Goal: Communication & Community: Answer question/provide support

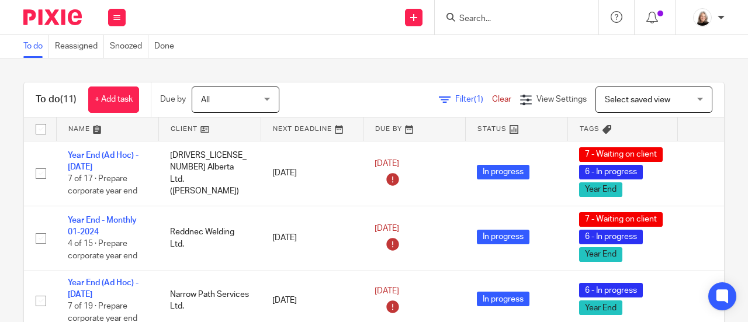
click at [516, 15] on input "Search" at bounding box center [510, 19] width 105 height 11
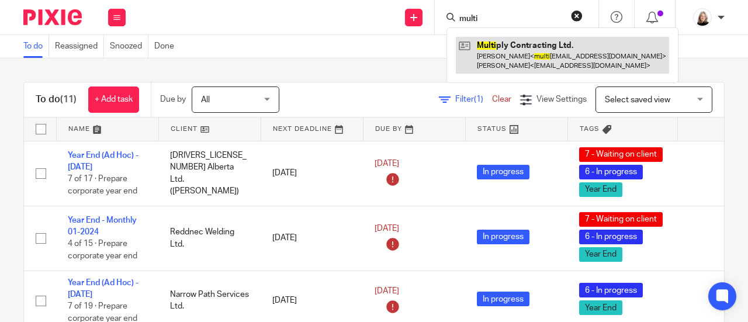
type input "multi"
click at [519, 58] on link at bounding box center [562, 55] width 213 height 36
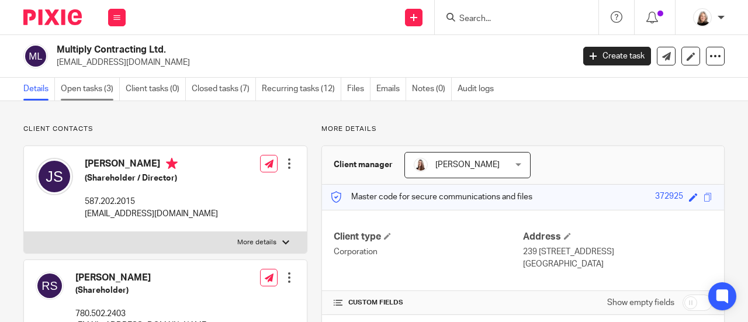
click at [84, 99] on link "Open tasks (3)" at bounding box center [90, 89] width 59 height 23
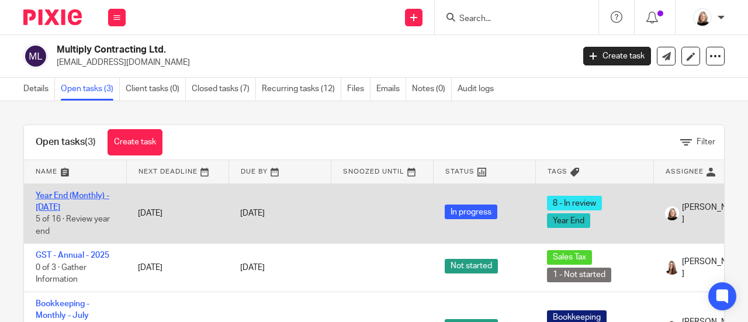
click at [80, 194] on link "Year End (Monthly) - May 2025" at bounding box center [73, 202] width 74 height 20
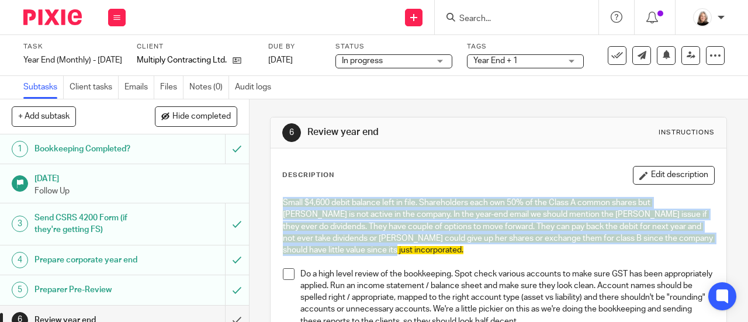
drag, startPoint x: 371, startPoint y: 253, endPoint x: 258, endPoint y: 195, distance: 126.3
click at [258, 195] on div "6 Review year end Instructions Description Edit description Small $4,600 debit …" at bounding box center [499, 210] width 499 height 223
copy span "Small $4,600 debit balance left in file. Shareholders each own 50% of the Class…"
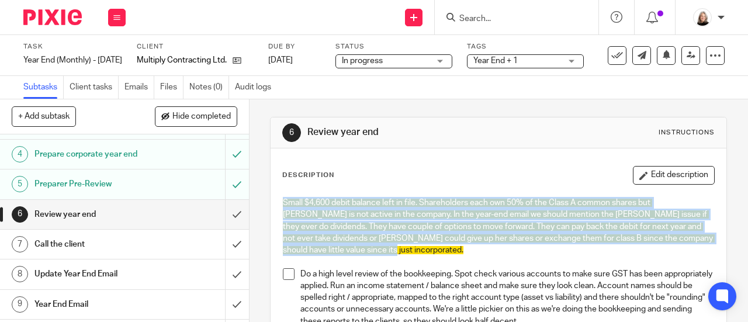
scroll to position [117, 0]
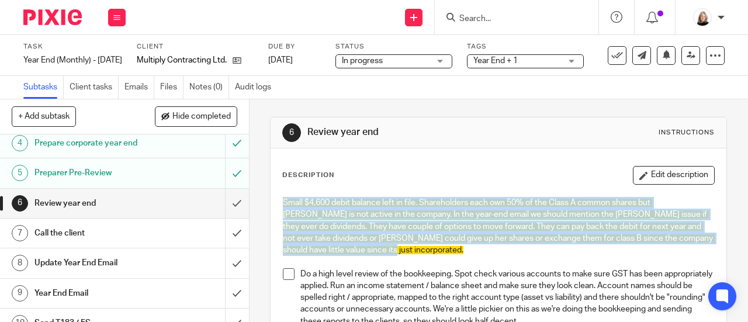
click at [110, 285] on h1 "Year End Email" at bounding box center [93, 294] width 119 height 18
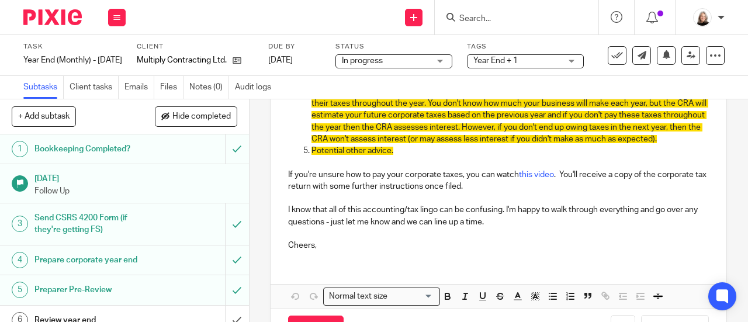
scroll to position [468, 0]
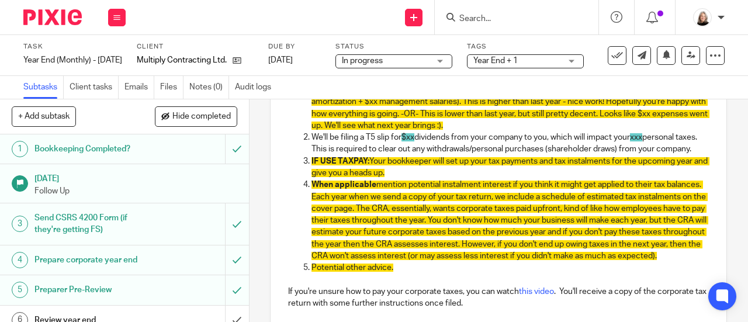
click at [443, 156] on p "We'll be filing a T5 slip for $xx dividends from your company to you, which wil…" at bounding box center [511, 144] width 398 height 24
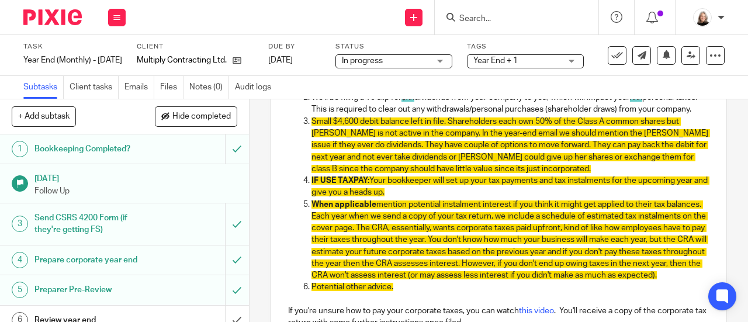
scroll to position [526, 0]
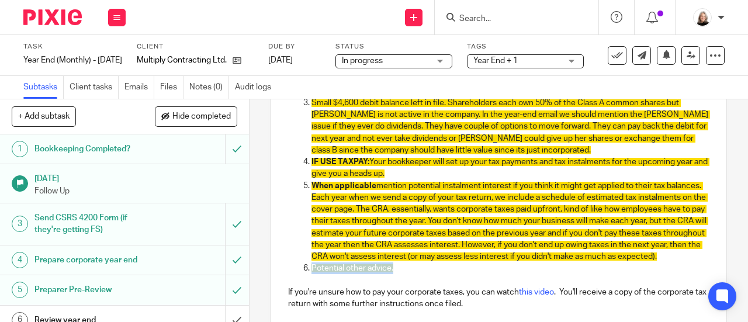
drag, startPoint x: 412, startPoint y: 299, endPoint x: 297, endPoint y: 297, distance: 115.2
click at [297, 275] on ol "Pre-tax, net of accounting adjustments, you made around $xx this year ($xx pre-…" at bounding box center [498, 150] width 421 height 249
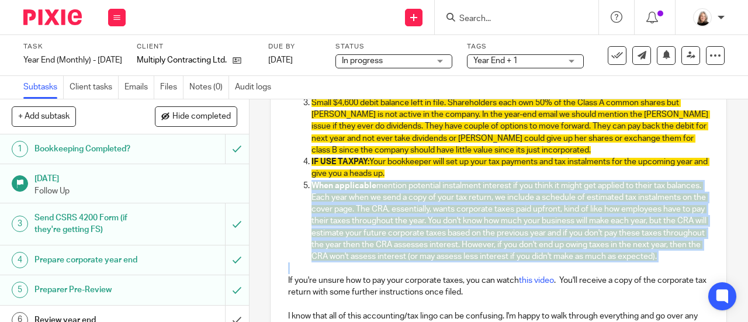
drag, startPoint x: 444, startPoint y: 289, endPoint x: 304, endPoint y: 207, distance: 162.7
click at [304, 207] on div "Hey James, We've completed your corporate year end and will send over a signing…" at bounding box center [499, 36] width 456 height 660
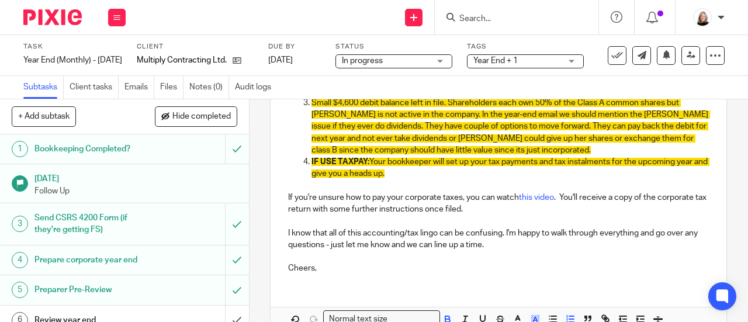
drag, startPoint x: 366, startPoint y: 185, endPoint x: 297, endPoint y: 175, distance: 69.7
click at [297, 175] on ol "Pre-tax, net of accounting adjustments, you made around $xx this year ($xx pre-…" at bounding box center [498, 109] width 421 height 166
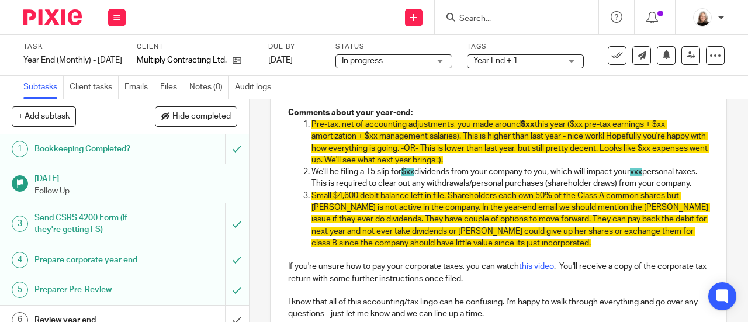
scroll to position [409, 0]
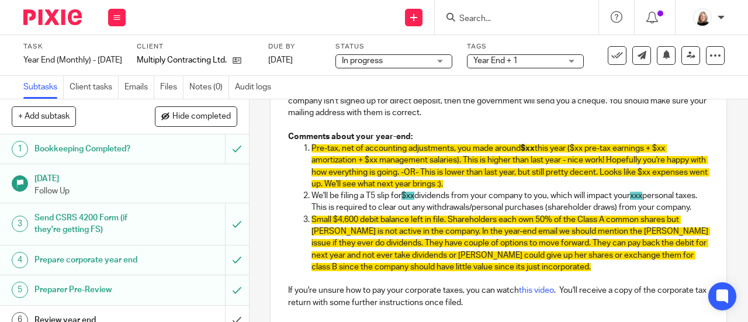
drag, startPoint x: 326, startPoint y: 217, endPoint x: 296, endPoint y: 201, distance: 34.5
click at [296, 201] on ol "Pre-tax, net of accounting adjustments, you made around $xx this year ($xx pre-…" at bounding box center [498, 214] width 421 height 142
click at [403, 214] on p "We'll be filing a T5 slip for $xx dividends from your company to you, which wil…" at bounding box center [511, 202] width 398 height 24
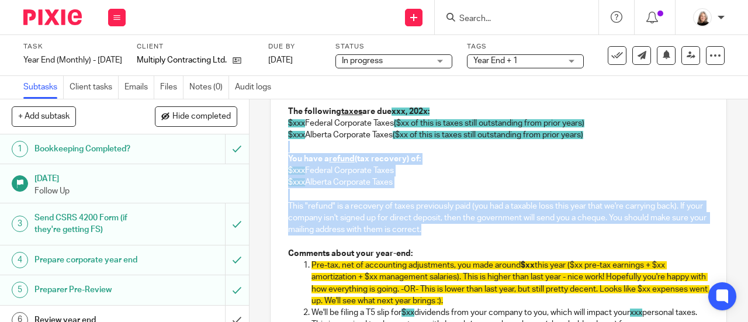
drag, startPoint x: 462, startPoint y: 233, endPoint x: 275, endPoint y: 150, distance: 205.5
click at [275, 150] on div "Hey James, We've completed your corporate year end and will send over a signing…" at bounding box center [499, 217] width 456 height 554
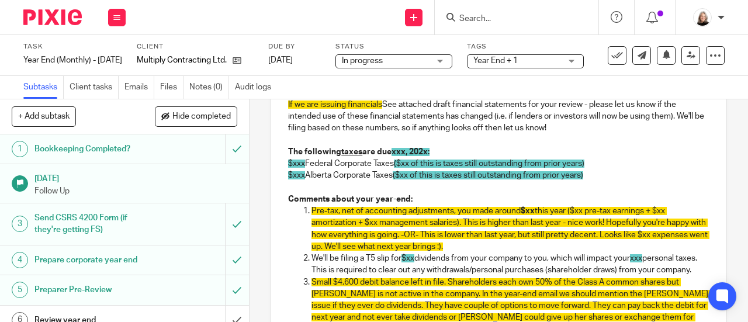
scroll to position [234, 0]
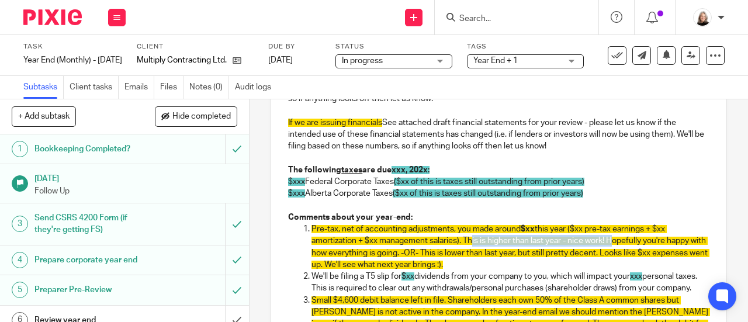
drag, startPoint x: 465, startPoint y: 244, endPoint x: 608, endPoint y: 246, distance: 142.7
click at [608, 246] on span "this year ($xx pre-tax earnings + $xx amortization + $xx management salaries). …" at bounding box center [511, 247] width 398 height 44
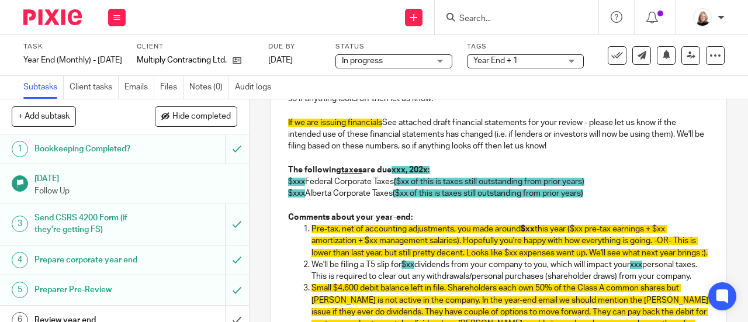
click at [337, 257] on span "this year ($xx pre-tax earnings + $xx amortization + $xx management salaries). …" at bounding box center [510, 241] width 396 height 32
drag, startPoint x: 347, startPoint y: 268, endPoint x: 583, endPoint y: 247, distance: 237.1
click at [583, 247] on p "Pre-tax, net of accounting adjustments, you made around $xx this year ($xx pre-…" at bounding box center [511, 241] width 398 height 36
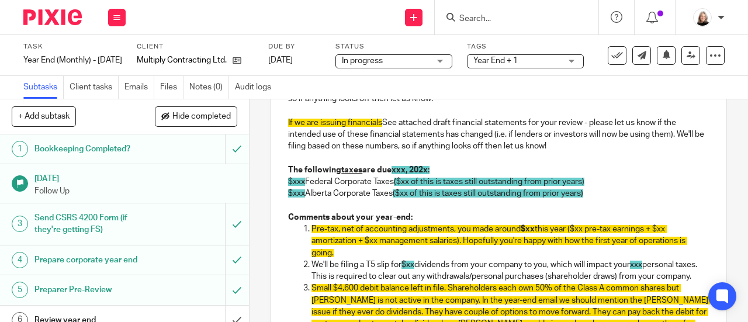
scroll to position [175, 0]
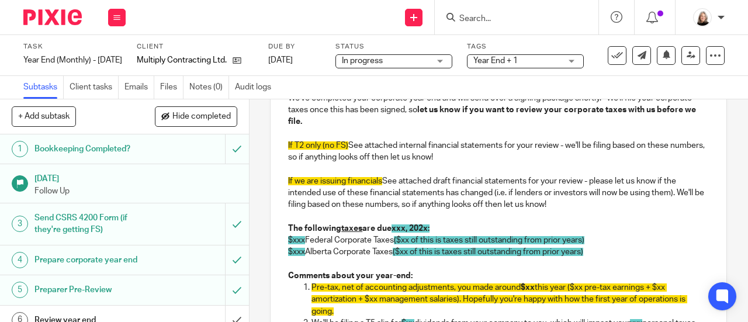
click at [434, 191] on p "If we are issuing financials See attached draft financial statements for your r…" at bounding box center [498, 193] width 421 height 36
drag, startPoint x: 566, startPoint y: 207, endPoint x: 279, endPoint y: 171, distance: 288.8
click at [279, 171] on div "Hey James, We've completed your corporate year end and will send over a signing…" at bounding box center [499, 280] width 456 height 447
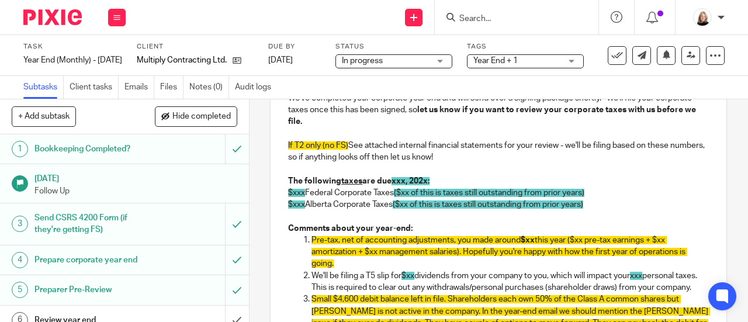
drag, startPoint x: 349, startPoint y: 148, endPoint x: 281, endPoint y: 149, distance: 68.4
click at [281, 149] on div "Hey James, We've completed your corporate year end and will send over a signing…" at bounding box center [499, 257] width 456 height 400
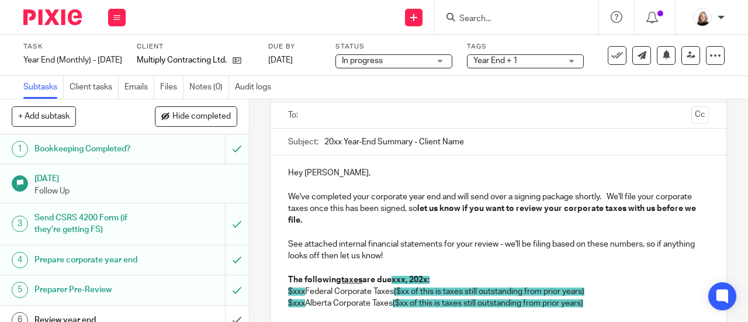
scroll to position [58, 0]
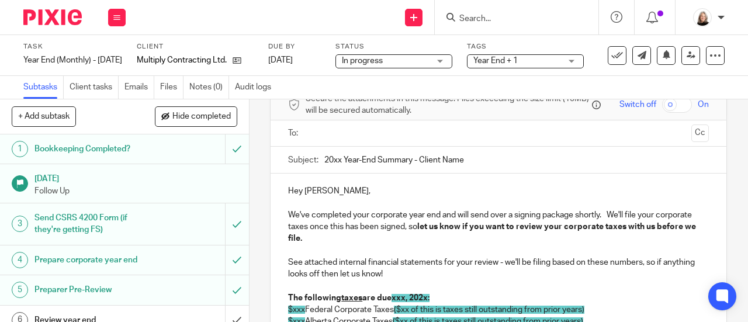
click at [339, 163] on input "20xx Year-End Summary - Client Name" at bounding box center [516, 160] width 385 height 26
drag, startPoint x: 420, startPoint y: 165, endPoint x: 488, endPoint y: 160, distance: 67.4
click at [488, 160] on input "2025 Year-End Summary - Client Name" at bounding box center [516, 160] width 385 height 26
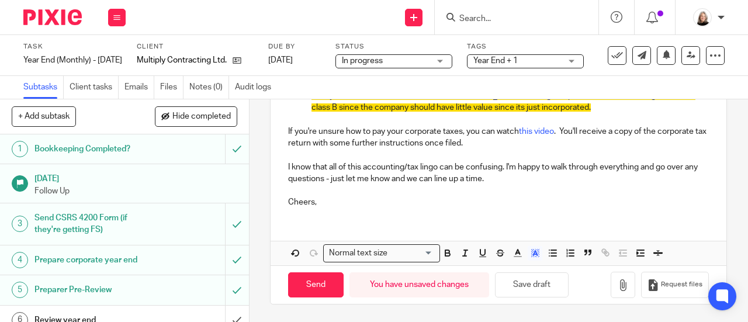
scroll to position [428, 0]
type input "2025 Year-End Summary - Multiply Contracting Ltd."
click at [536, 286] on button "Save draft" at bounding box center [532, 284] width 74 height 25
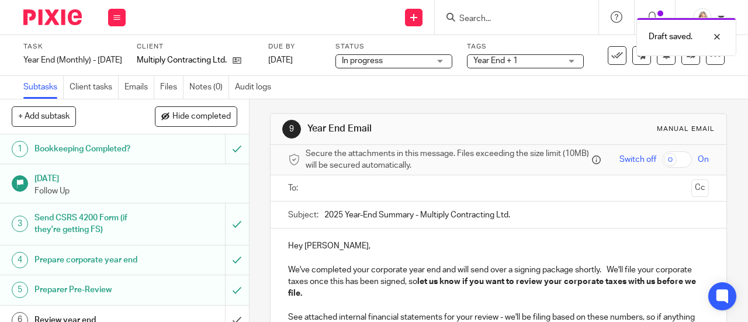
scroll to position [0, 0]
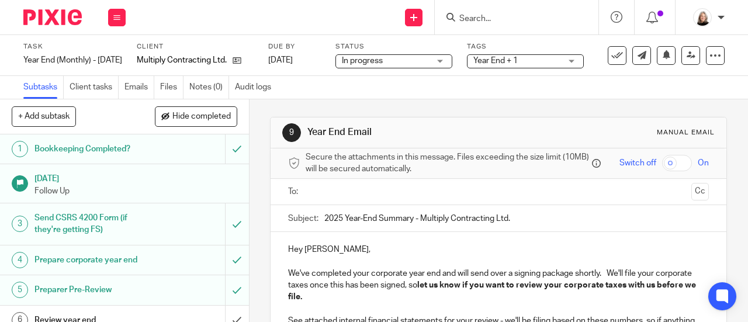
click at [477, 19] on input "Search" at bounding box center [510, 19] width 105 height 11
click at [520, 25] on div at bounding box center [517, 17] width 164 height 34
click at [519, 18] on input "Search" at bounding box center [510, 19] width 105 height 11
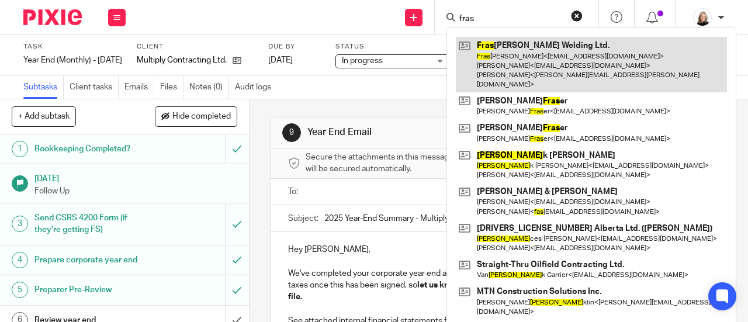
type input "fras"
click at [520, 56] on link at bounding box center [591, 65] width 271 height 56
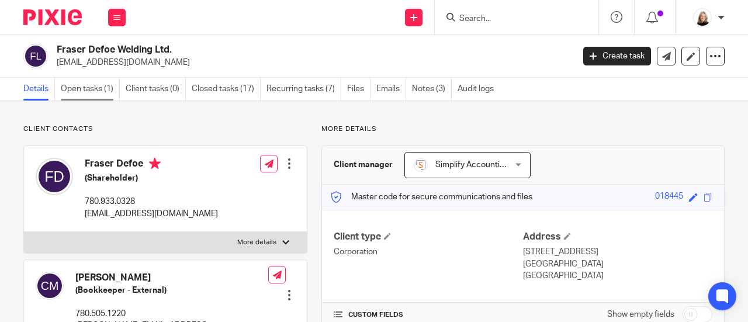
click at [95, 87] on link "Open tasks (1)" at bounding box center [90, 89] width 59 height 23
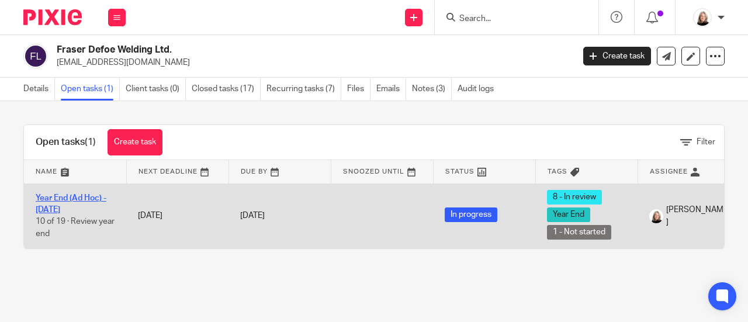
click at [66, 200] on link "Year End (Ad Hoc) - May 2025" at bounding box center [71, 204] width 71 height 20
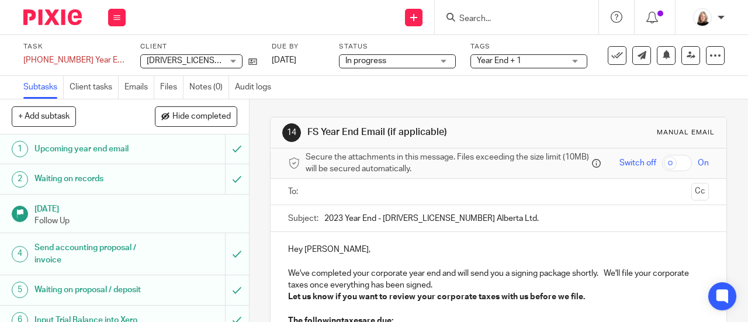
click at [362, 195] on input "text" at bounding box center [498, 191] width 377 height 13
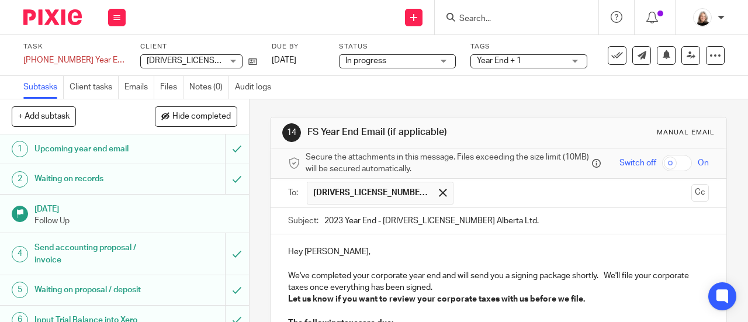
click at [460, 191] on input "text" at bounding box center [574, 193] width 228 height 23
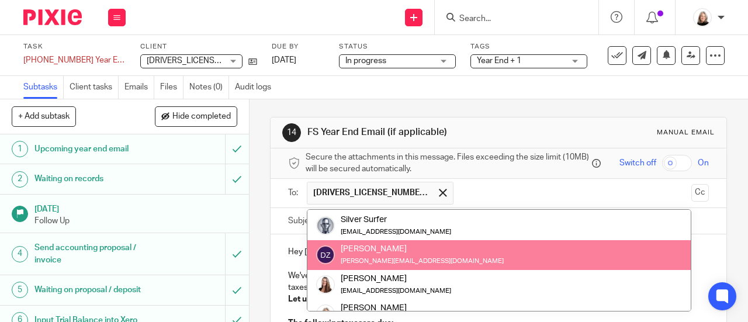
scroll to position [222, 0]
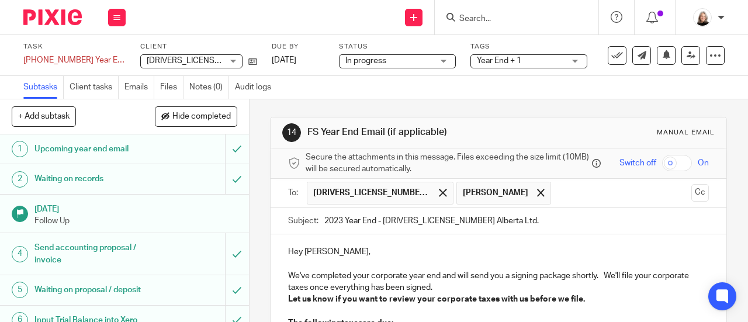
click at [574, 189] on input "text" at bounding box center [622, 193] width 130 height 23
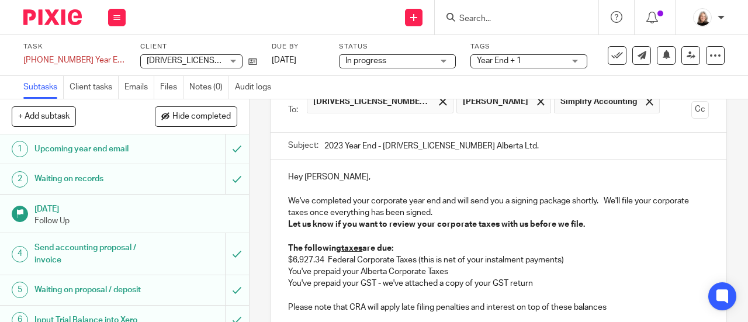
scroll to position [117, 0]
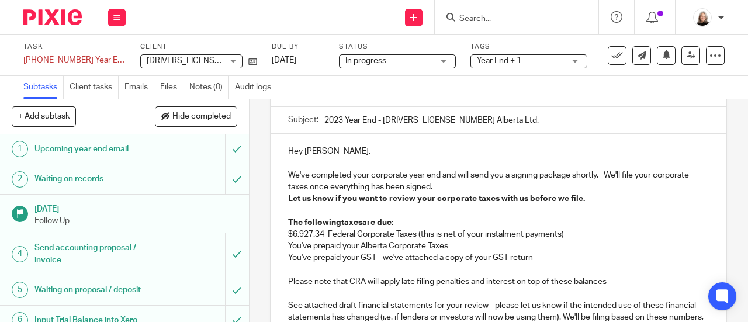
click at [644, 205] on p "Let us know if you want to review your corporate taxes with us before we file." at bounding box center [498, 199] width 421 height 12
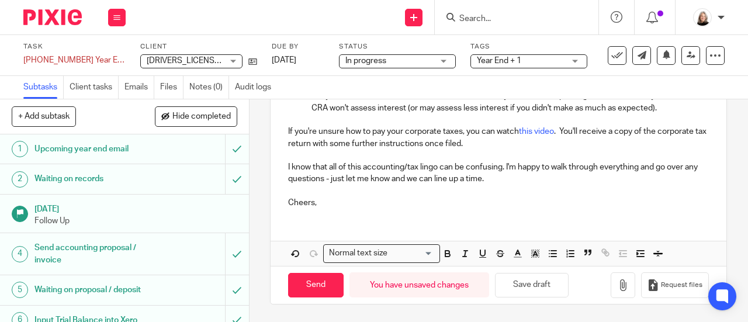
scroll to position [529, 0]
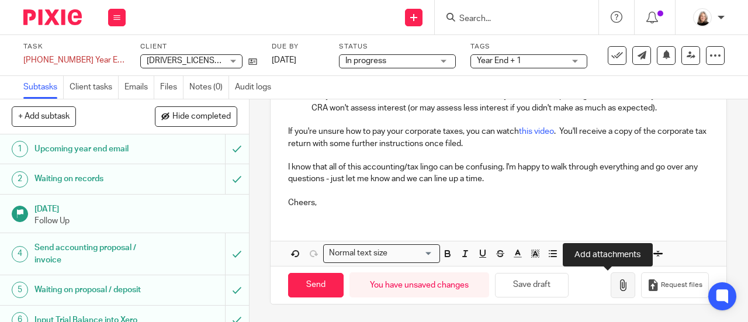
click at [617, 285] on icon "button" at bounding box center [623, 285] width 12 height 12
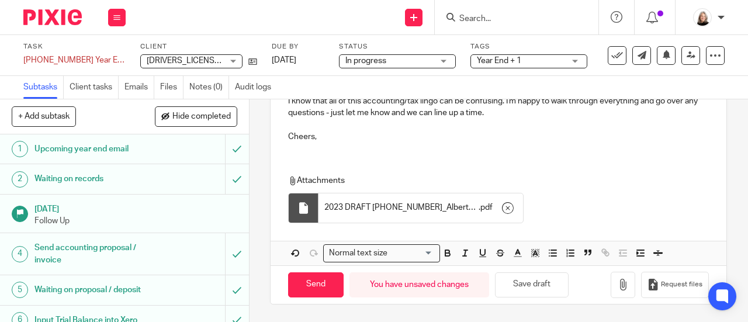
scroll to position [595, 0]
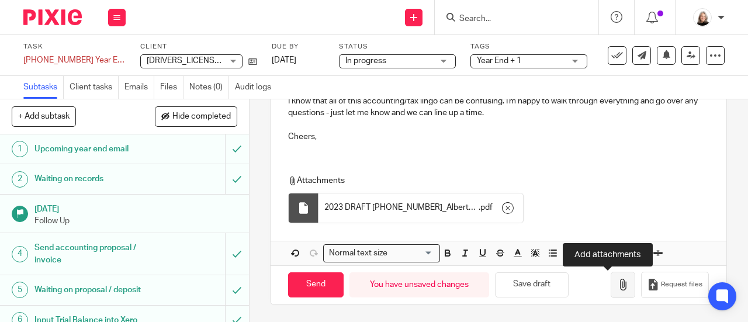
click at [617, 289] on icon "button" at bounding box center [623, 285] width 12 height 12
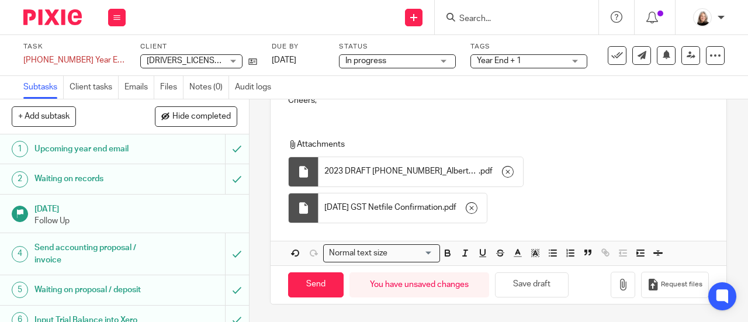
scroll to position [631, 0]
click at [306, 288] on input "Send" at bounding box center [316, 284] width 56 height 25
type input "Sent"
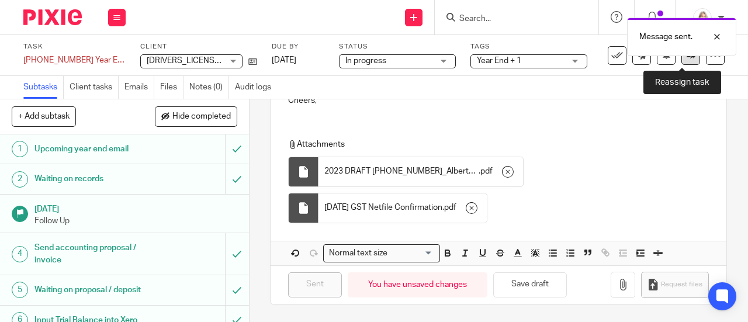
click at [687, 58] on icon at bounding box center [691, 55] width 9 height 9
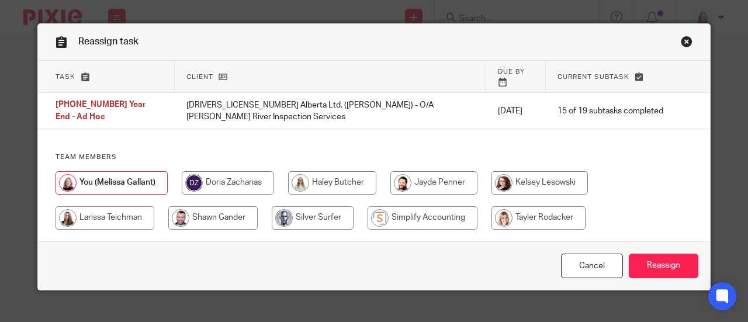
click at [387, 206] on input "radio" at bounding box center [423, 217] width 110 height 23
radio input "true"
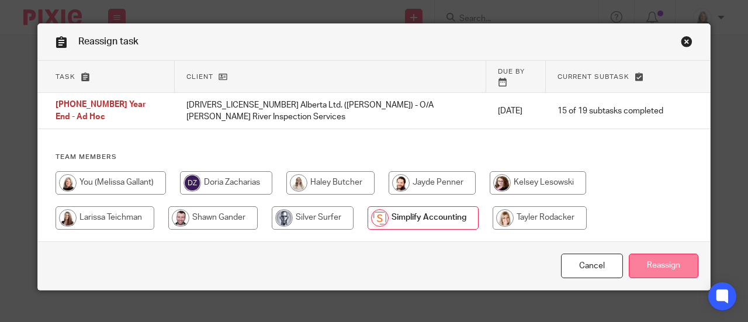
click at [639, 254] on input "Reassign" at bounding box center [664, 266] width 70 height 25
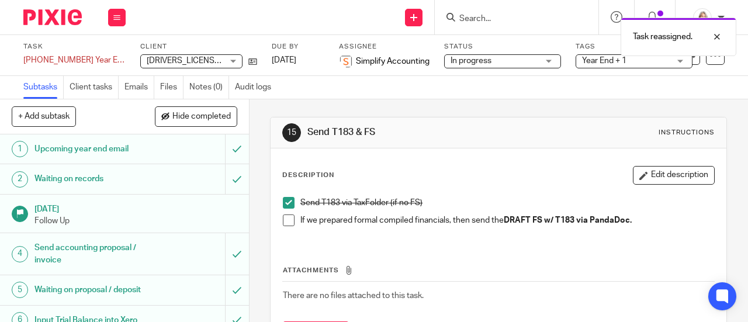
click at [70, 10] on img at bounding box center [52, 17] width 58 height 16
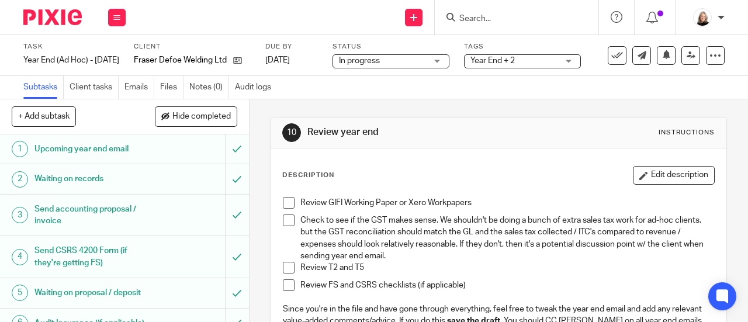
click at [286, 203] on span at bounding box center [289, 203] width 12 height 12
click at [283, 221] on span at bounding box center [289, 221] width 12 height 12
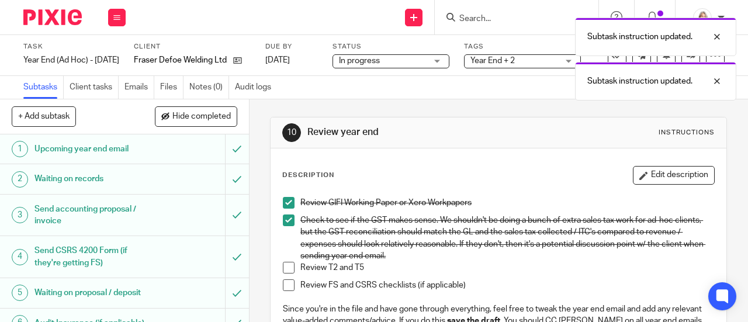
click at [283, 269] on span at bounding box center [289, 268] width 12 height 12
click at [284, 287] on span at bounding box center [289, 285] width 12 height 12
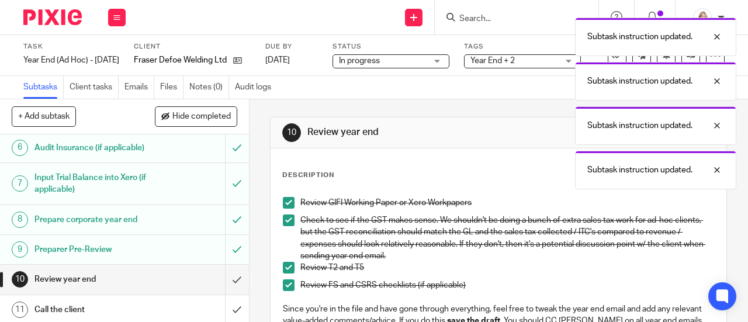
scroll to position [234, 0]
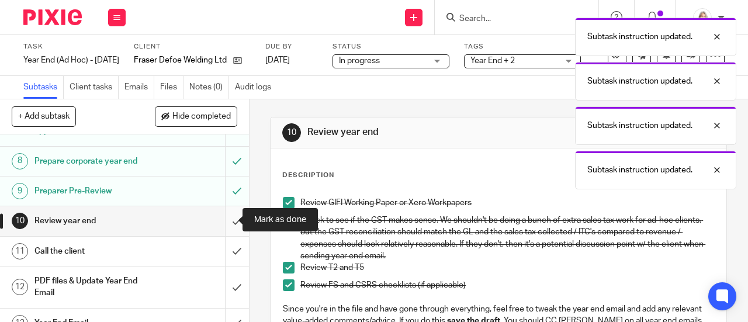
click at [222, 222] on input "submit" at bounding box center [124, 220] width 249 height 29
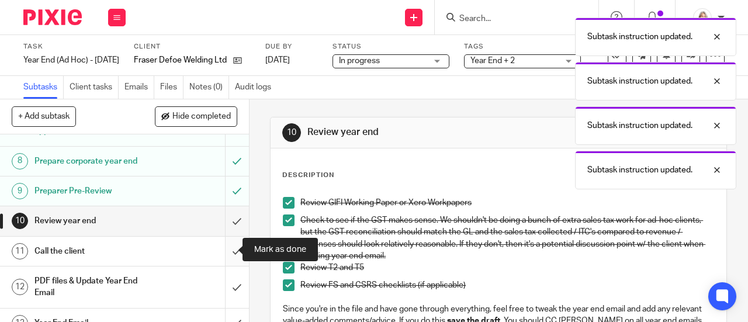
click at [222, 247] on input "submit" at bounding box center [124, 251] width 249 height 29
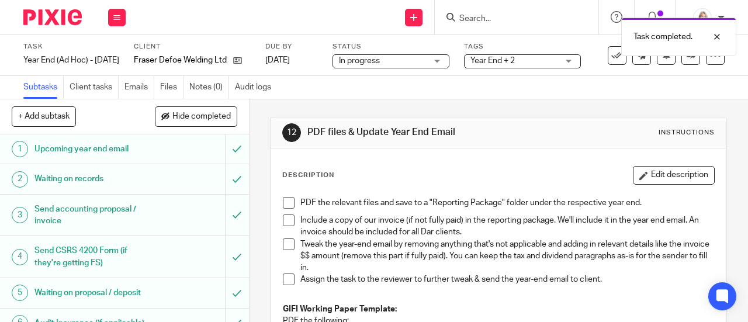
click at [549, 61] on span "Year End + 2" at bounding box center [515, 61] width 88 height 12
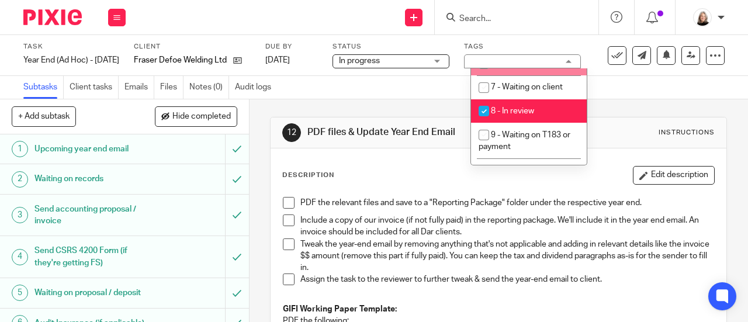
scroll to position [468, 0]
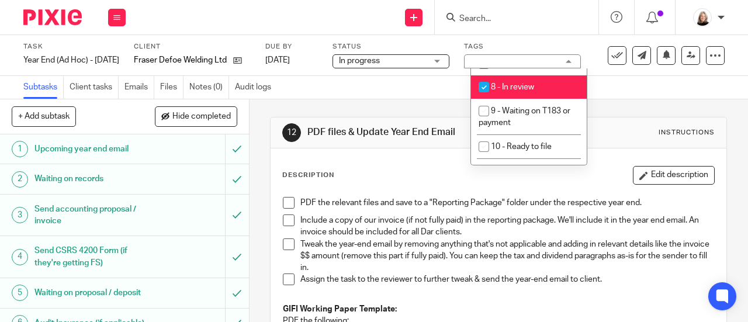
click at [539, 52] on li "6 - In progress" at bounding box center [529, 40] width 116 height 24
checkbox input "true"
click at [536, 99] on li "8 - In review" at bounding box center [529, 87] width 116 height 24
checkbox input "false"
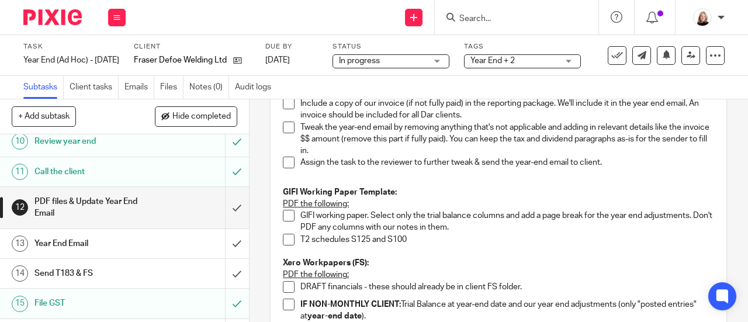
scroll to position [351, 0]
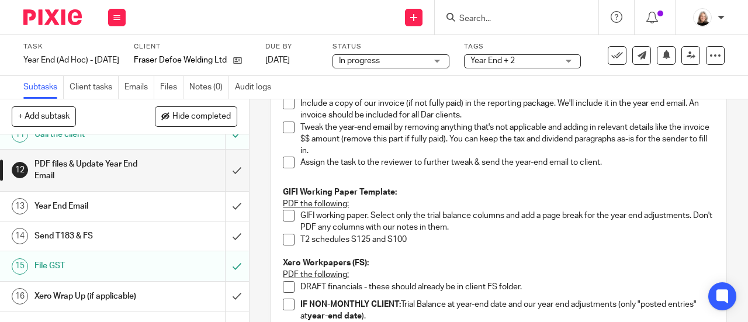
click at [156, 205] on div "Year End Email" at bounding box center [123, 207] width 179 height 18
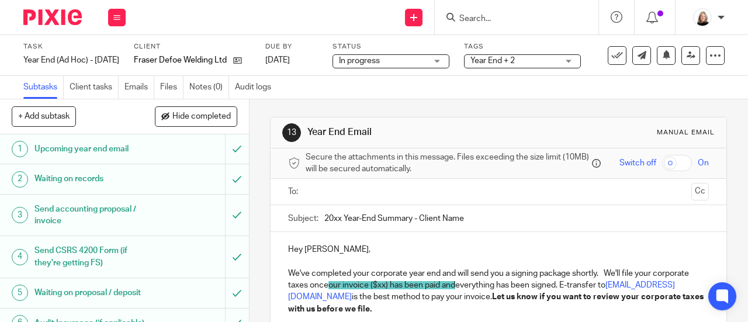
click at [342, 222] on input "20xx Year-End Summary - Client Name" at bounding box center [516, 218] width 385 height 26
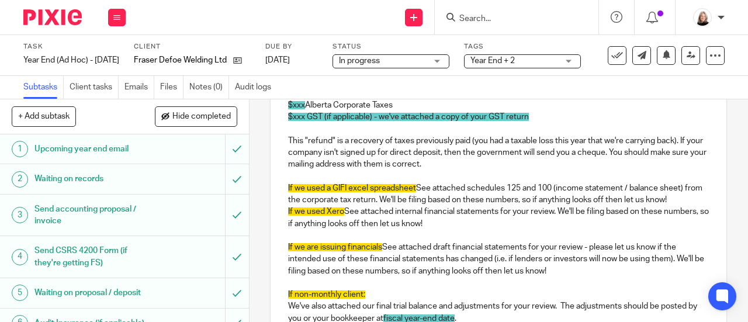
scroll to position [292, 0]
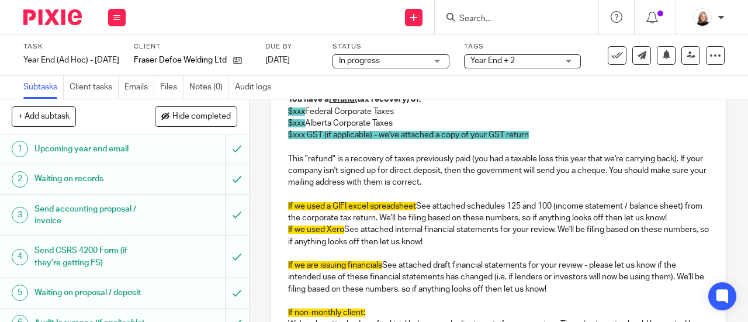
drag, startPoint x: 565, startPoint y: 291, endPoint x: 265, endPoint y: 233, distance: 305.5
click at [265, 233] on div "13 Year End Email Manual email Secure the attachments in this message. Files ex…" at bounding box center [499, 210] width 499 height 223
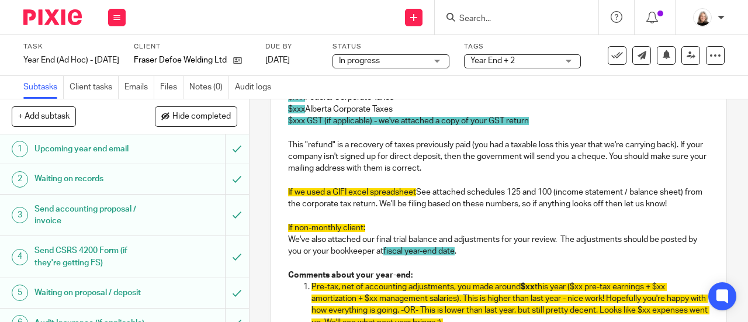
scroll to position [307, 0]
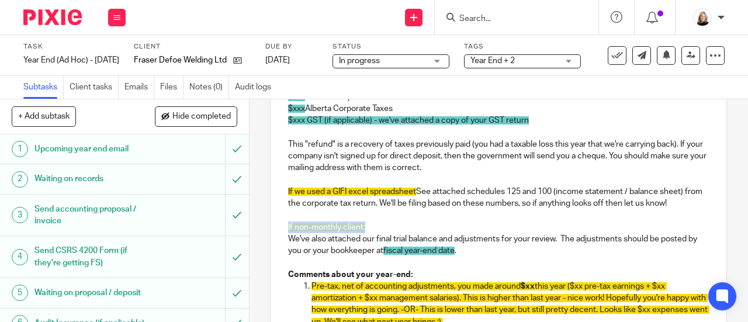
drag, startPoint x: 369, startPoint y: 229, endPoint x: 271, endPoint y: 229, distance: 98.2
click at [271, 229] on div "Hey Fraser, We've completed your corporate year end and will send you a signing…" at bounding box center [499, 302] width 456 height 755
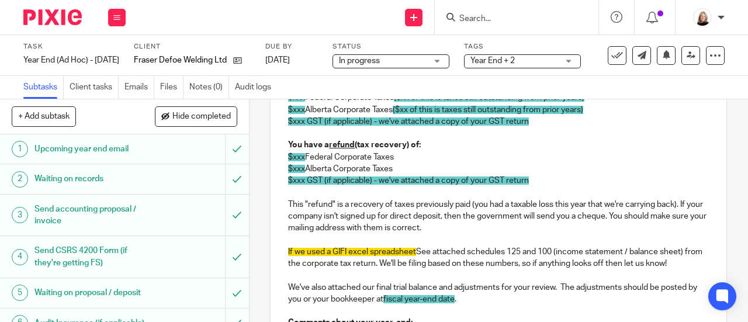
scroll to position [263, 0]
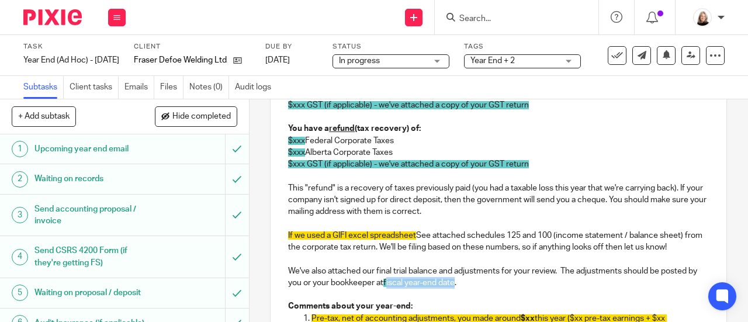
drag, startPoint x: 396, startPoint y: 285, endPoint x: 467, endPoint y: 285, distance: 70.2
click at [467, 285] on p "We've also attached our final trial balance and adjustments for your review. Th…" at bounding box center [498, 277] width 421 height 24
drag, startPoint x: 296, startPoint y: 288, endPoint x: 320, endPoint y: 291, distance: 24.7
click at [320, 289] on p "We've also attached our final trial balance and adjustments for your review. Th…" at bounding box center [498, 277] width 421 height 24
click at [417, 238] on p "If we used a GIFI excel spreadsheet See attached schedules 125 and 100 (income …" at bounding box center [498, 242] width 421 height 24
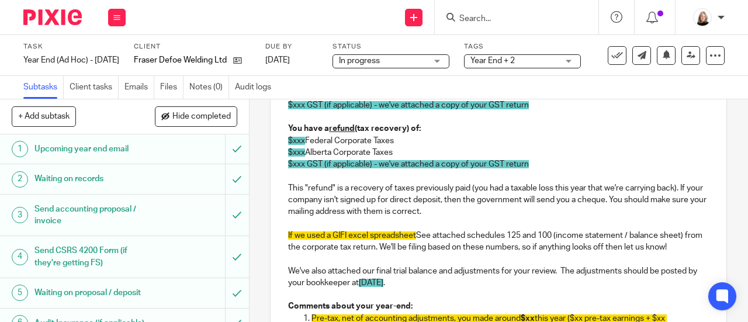
drag, startPoint x: 415, startPoint y: 239, endPoint x: 265, endPoint y: 134, distance: 182.6
click at [265, 134] on div "13 Year End Email Manual email Secure the attachments in this message. Files ex…" at bounding box center [499, 210] width 499 height 223
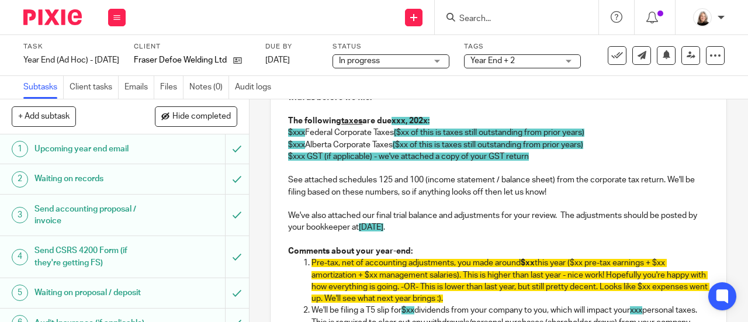
scroll to position [146, 0]
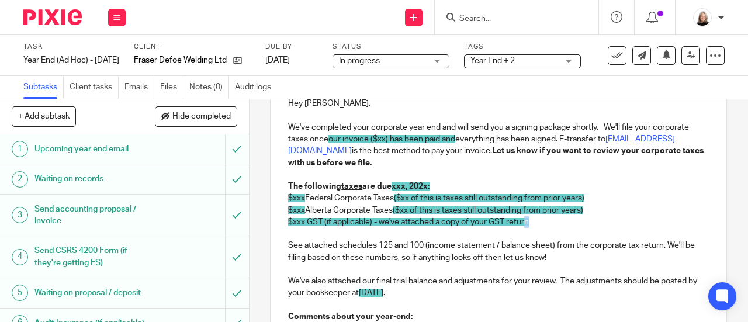
drag, startPoint x: 538, startPoint y: 226, endPoint x: 524, endPoint y: 224, distance: 13.6
click at [524, 224] on p "$xxx GST (if applicable) - we've attached a copy of your GST return" at bounding box center [498, 222] width 421 height 12
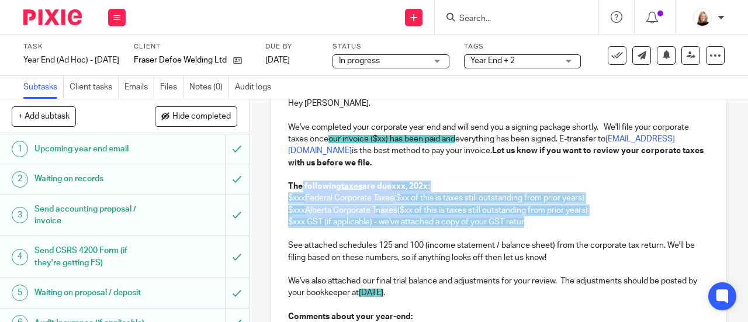
drag, startPoint x: 526, startPoint y: 225, endPoint x: 299, endPoint y: 191, distance: 228.8
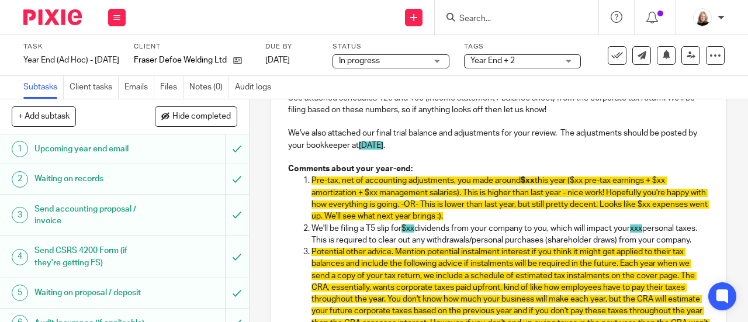
scroll to position [263, 0]
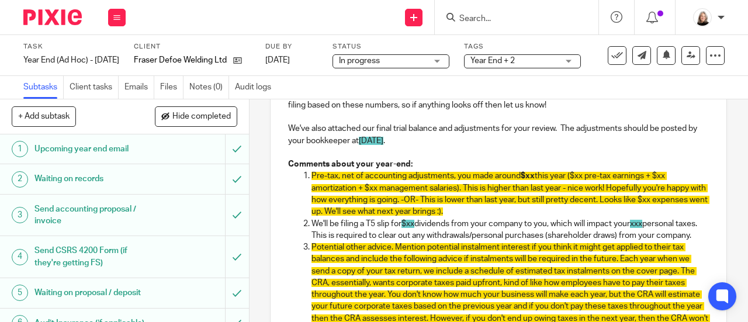
click at [524, 212] on p "Pre-tax, net of accounting adjustments, you made around $xx this year ($xx pre-…" at bounding box center [511, 193] width 398 height 47
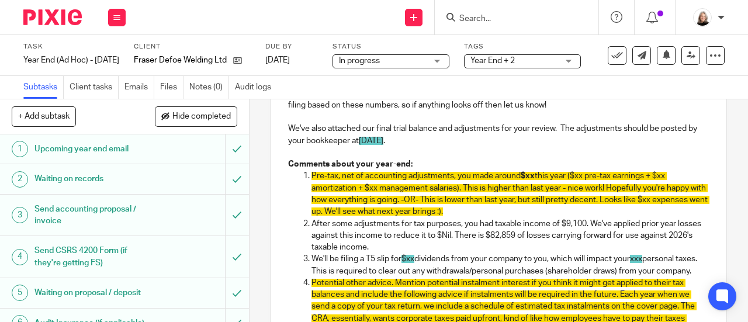
drag, startPoint x: 349, startPoint y: 286, endPoint x: 311, endPoint y: 264, distance: 43.7
click at [312, 264] on p "We'll be filing a T5 slip for $xx dividends from your company to you, which wil…" at bounding box center [511, 265] width 398 height 24
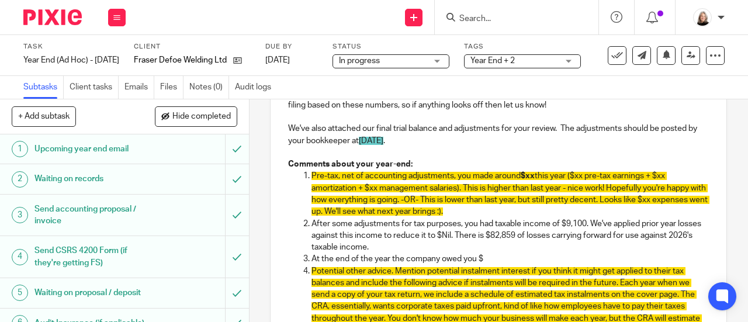
click at [494, 261] on p "At the end of the year the company owed you $" at bounding box center [511, 259] width 398 height 12
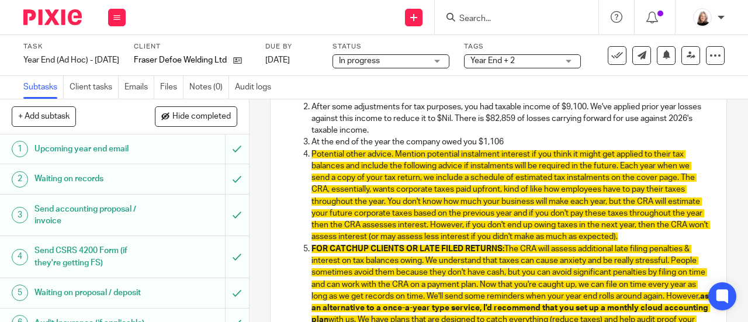
scroll to position [380, 0]
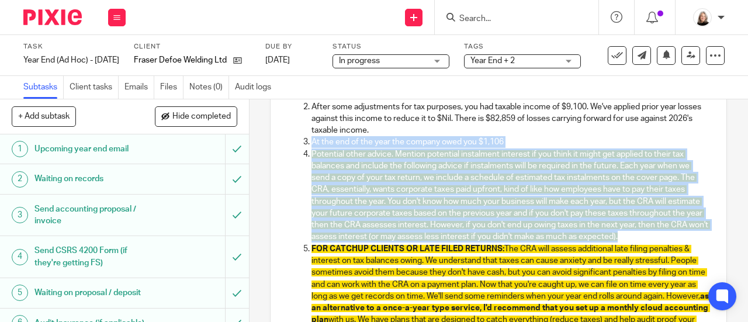
drag, startPoint x: 358, startPoint y: 250, endPoint x: 303, endPoint y: 150, distance: 114.1
click at [303, 150] on ol "Pre-tax, net of accounting adjustments, you made around $xx this year ($xx pre-…" at bounding box center [498, 207] width 421 height 308
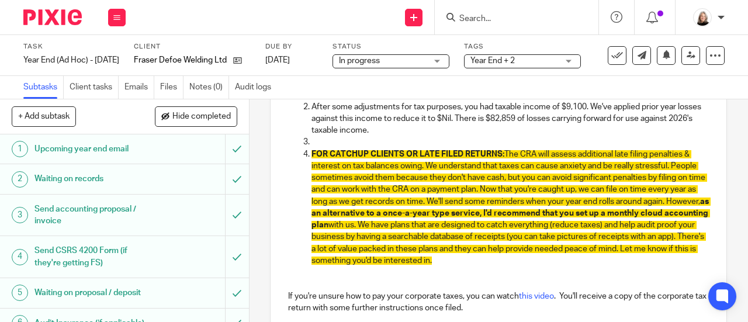
drag, startPoint x: 606, startPoint y: 263, endPoint x: 277, endPoint y: 146, distance: 348.8
click at [277, 146] on div "Hey Fraser, We've completed your corporate year end and will send you a signing…" at bounding box center [499, 117] width 456 height 530
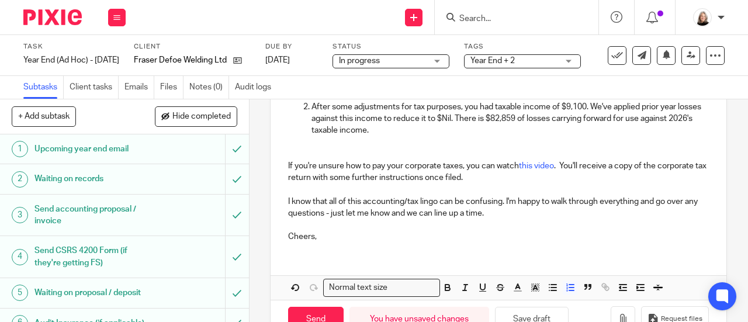
click at [320, 156] on p at bounding box center [498, 154] width 421 height 12
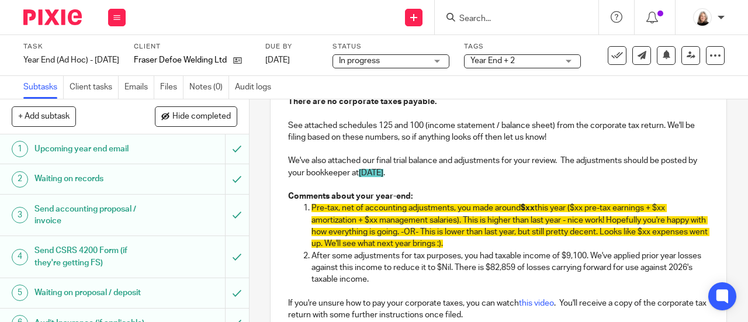
scroll to position [205, 0]
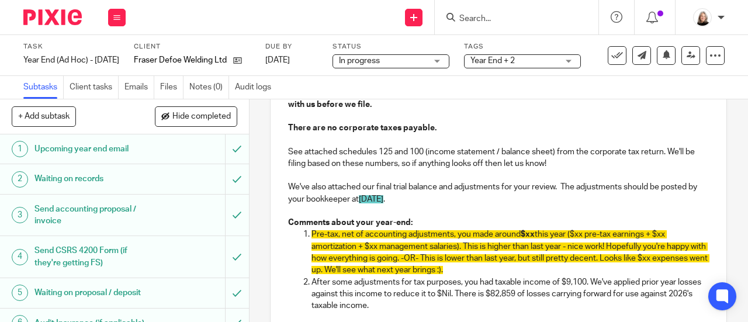
drag, startPoint x: 436, startPoint y: 201, endPoint x: 315, endPoint y: 199, distance: 121.0
click at [315, 199] on p "We've also attached our final trial balance and adjustments for your review. Th…" at bounding box center [498, 193] width 421 height 24
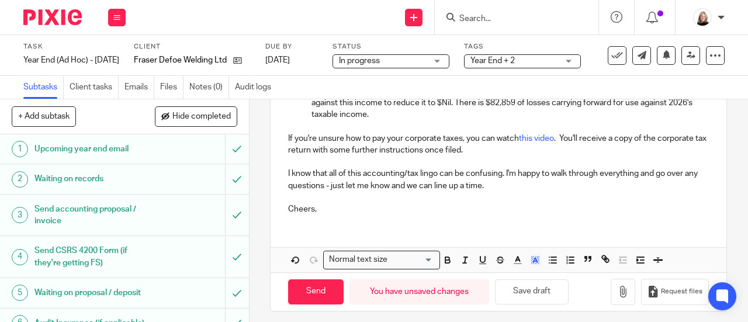
scroll to position [405, 0]
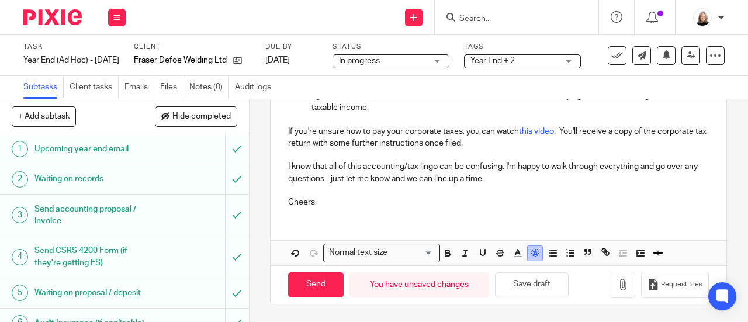
click at [532, 251] on icon "button" at bounding box center [535, 253] width 11 height 11
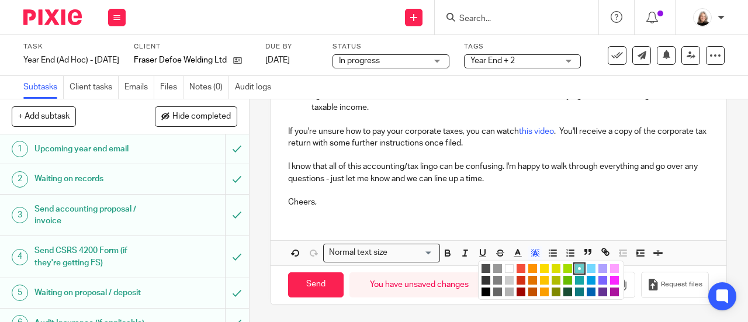
click at [507, 268] on li "color:#FFFFFF" at bounding box center [509, 268] width 9 height 9
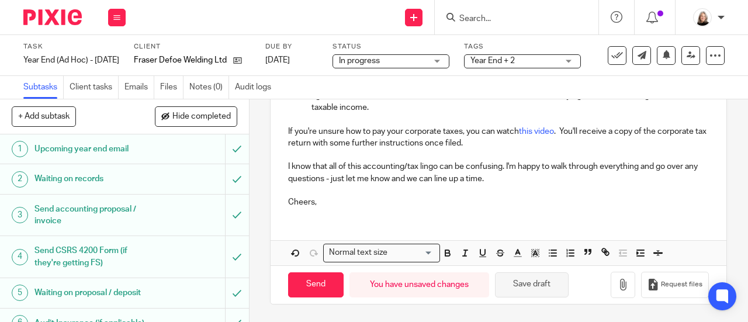
click at [520, 290] on button "Save draft" at bounding box center [532, 284] width 74 height 25
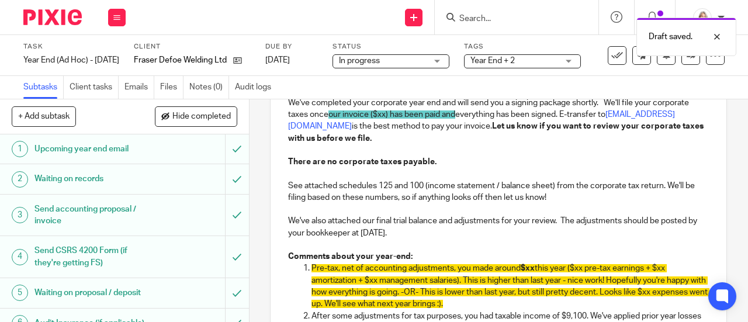
scroll to position [54, 0]
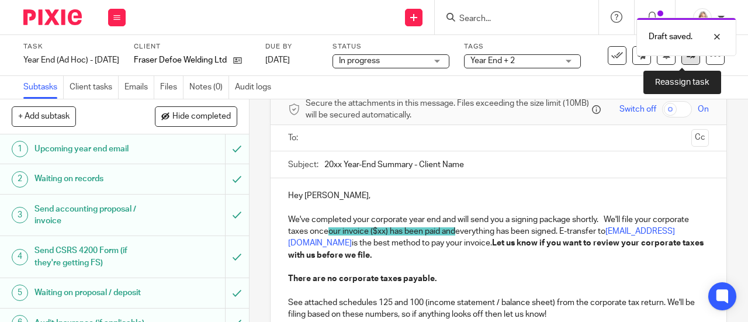
click at [682, 61] on link at bounding box center [691, 55] width 19 height 19
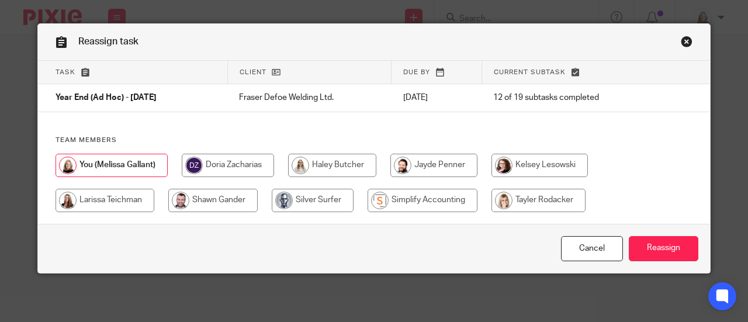
click at [406, 194] on input "radio" at bounding box center [423, 200] width 110 height 23
radio input "true"
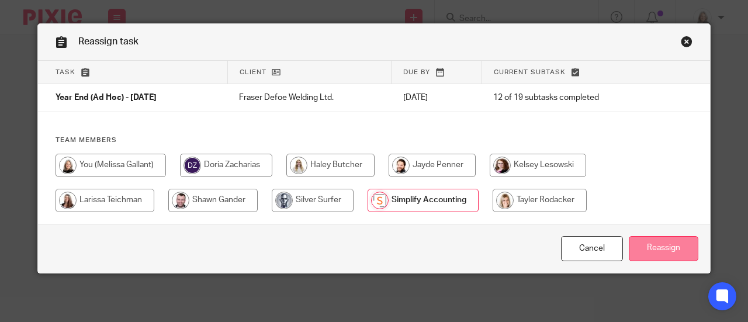
click at [644, 239] on input "Reassign" at bounding box center [664, 248] width 70 height 25
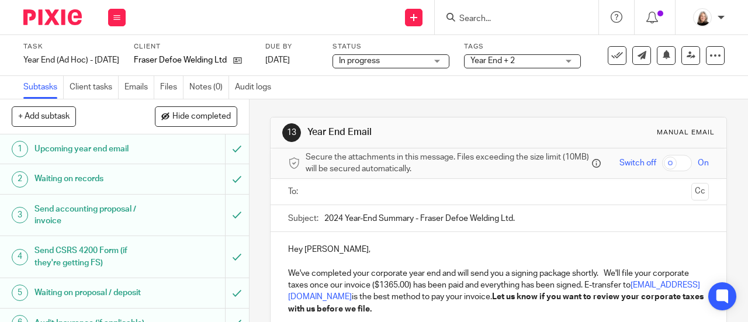
scroll to position [117, 0]
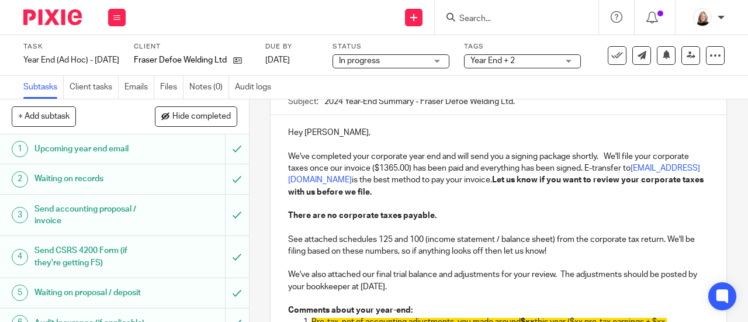
click at [382, 173] on p "We've completed your corporate year end and will send you a signing package sho…" at bounding box center [498, 174] width 421 height 47
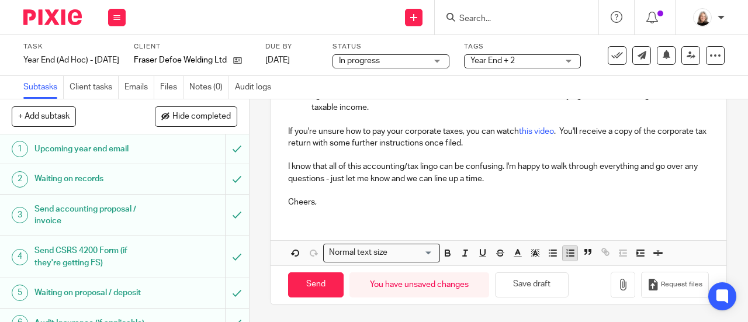
scroll to position [405, 0]
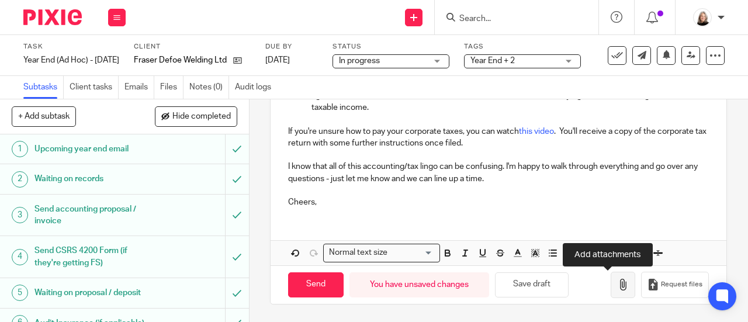
click at [617, 287] on icon "button" at bounding box center [623, 285] width 12 height 12
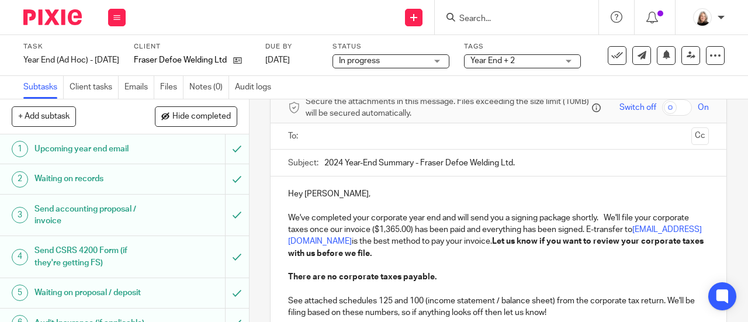
scroll to position [54, 0]
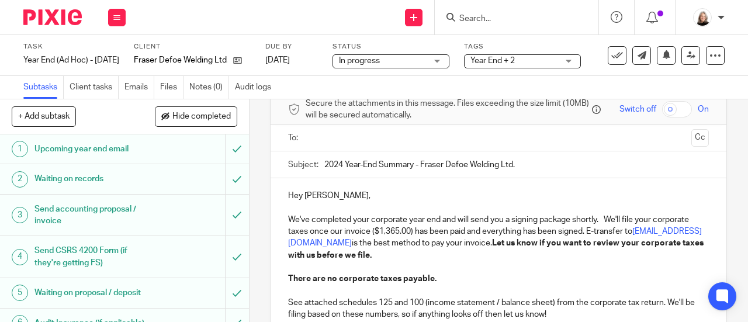
click at [364, 140] on input "text" at bounding box center [498, 138] width 377 height 13
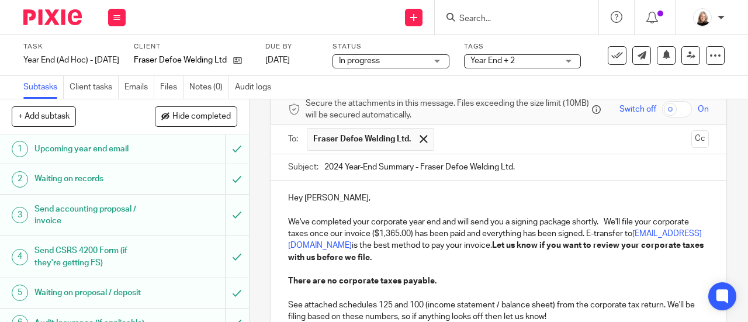
click at [451, 141] on input "text" at bounding box center [563, 139] width 247 height 23
click at [539, 146] on input "text" at bounding box center [612, 139] width 149 height 23
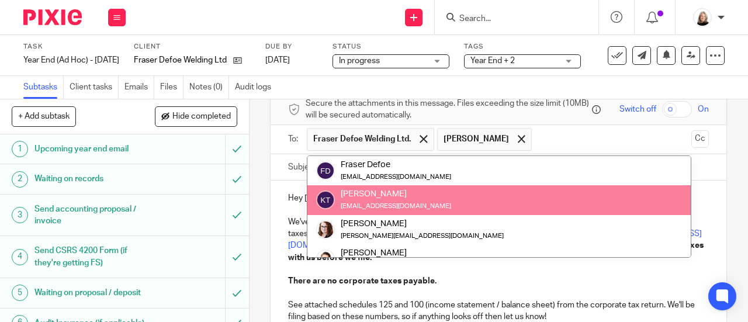
scroll to position [58, 0]
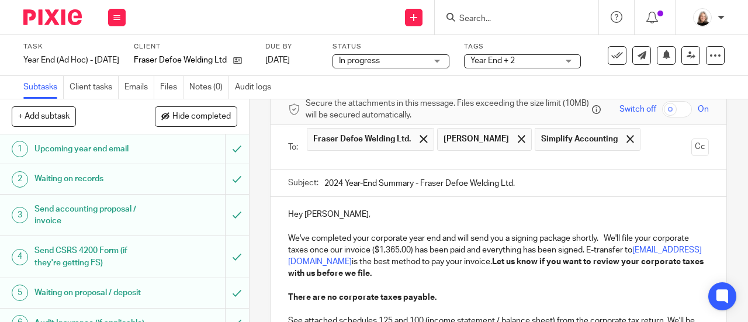
drag, startPoint x: 497, startPoint y: 220, endPoint x: 486, endPoint y: 196, distance: 26.4
click at [485, 166] on input "text" at bounding box center [498, 160] width 377 height 13
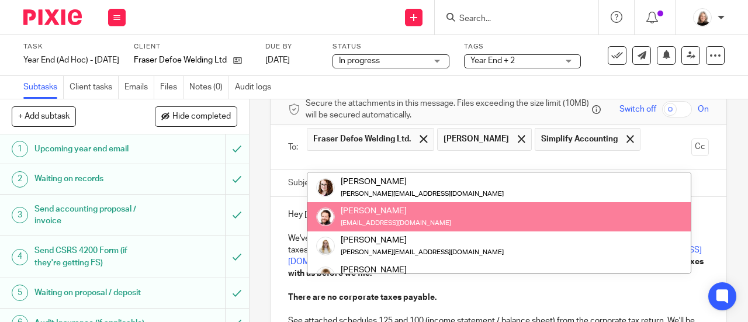
scroll to position [117, 0]
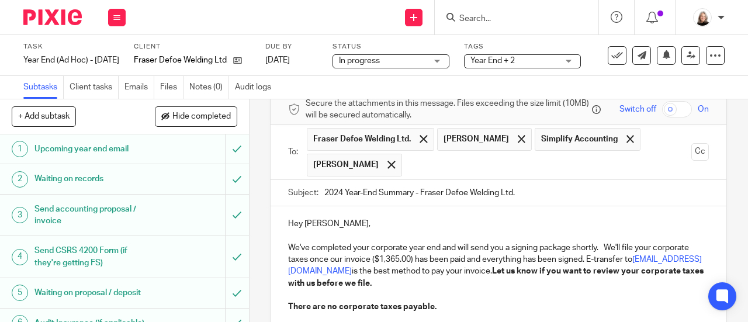
click at [468, 174] on input "text" at bounding box center [547, 165] width 279 height 23
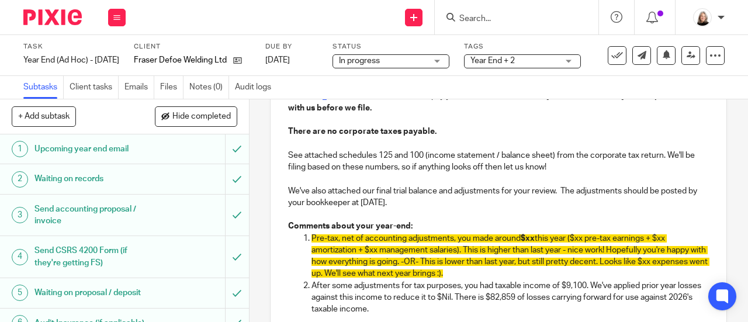
scroll to position [288, 0]
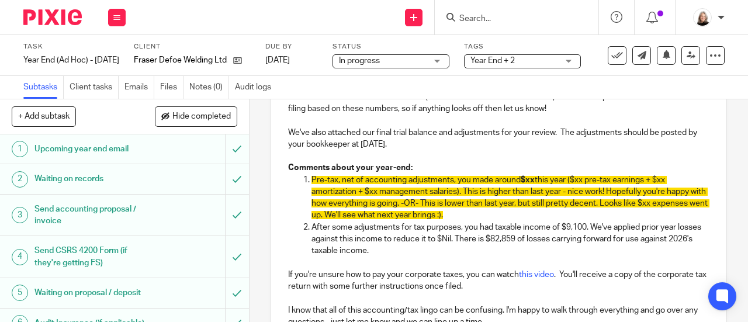
click at [435, 232] on p "After some adjustments for tax purposes, you had taxable income of $9,100. We'v…" at bounding box center [511, 240] width 398 height 36
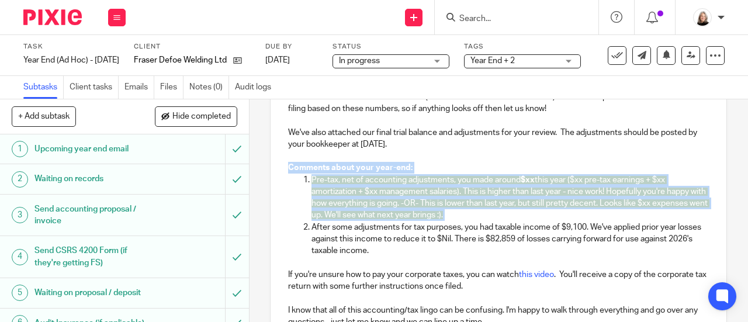
drag, startPoint x: 309, startPoint y: 229, endPoint x: 265, endPoint y: 170, distance: 73.1
click at [265, 170] on div "13 Year End Email Manual email Secure the attachments in this message. Files ex…" at bounding box center [499, 210] width 499 height 223
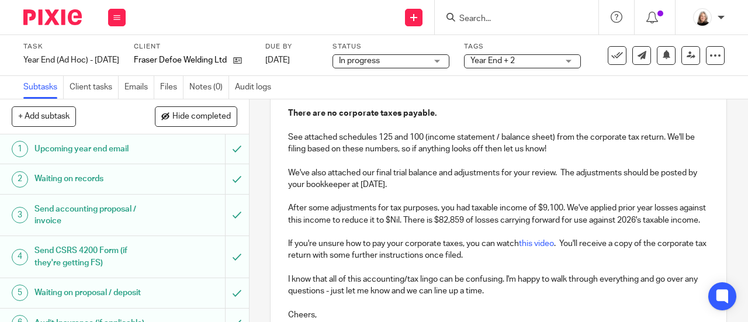
scroll to position [229, 0]
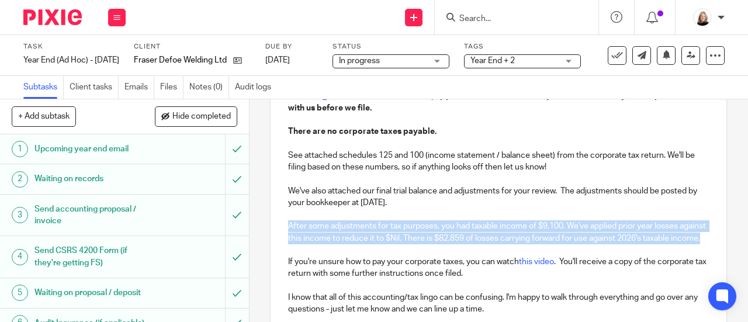
drag, startPoint x: 347, startPoint y: 255, endPoint x: 275, endPoint y: 229, distance: 76.2
click at [275, 229] on div "Hey Fraser, We've completed your corporate year end and will send you a signing…" at bounding box center [499, 189] width 456 height 317
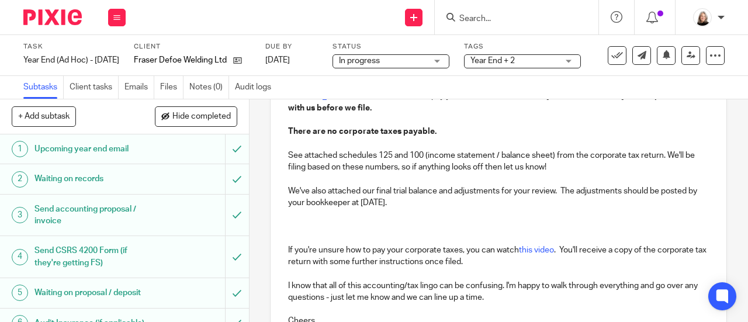
click at [462, 130] on p "There are no corporate taxes payable." at bounding box center [498, 132] width 421 height 12
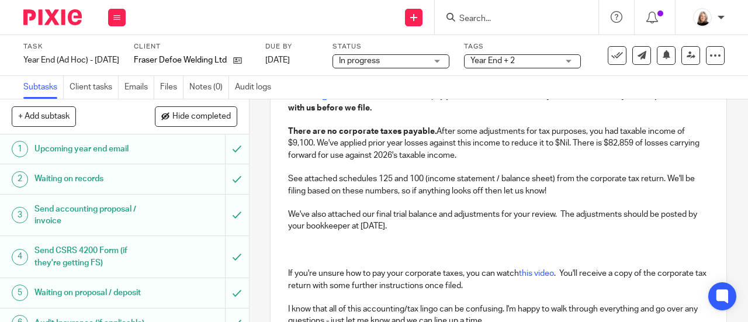
click at [507, 167] on p at bounding box center [498, 167] width 421 height 12
click at [288, 262] on p at bounding box center [498, 262] width 421 height 12
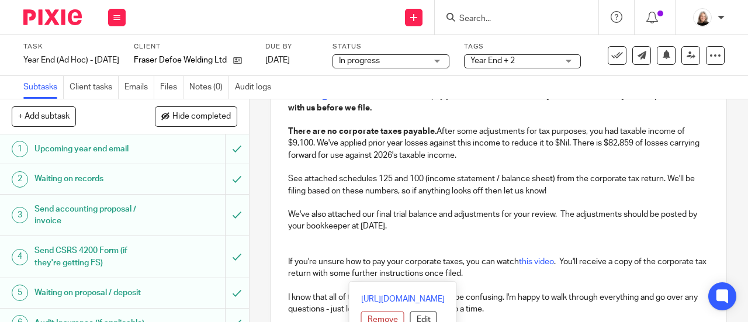
drag, startPoint x: 520, startPoint y: 277, endPoint x: 274, endPoint y: 246, distance: 248.7
click at [274, 246] on div "Hey Fraser, We've completed your corporate year end and will send you a signing…" at bounding box center [499, 189] width 456 height 317
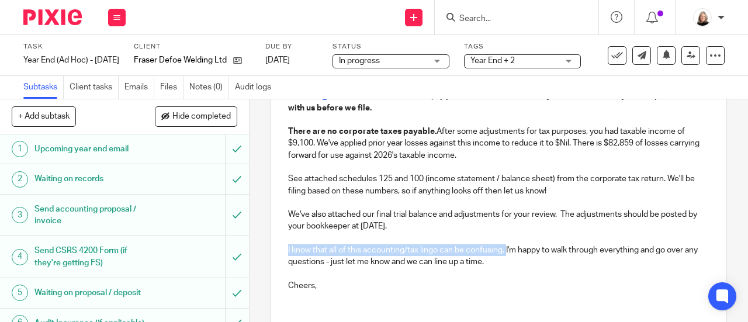
drag, startPoint x: 504, startPoint y: 255, endPoint x: 278, endPoint y: 256, distance: 225.7
click at [278, 256] on div "Hey Fraser, We've completed your corporate year end and will send you a signing…" at bounding box center [499, 166] width 456 height 270
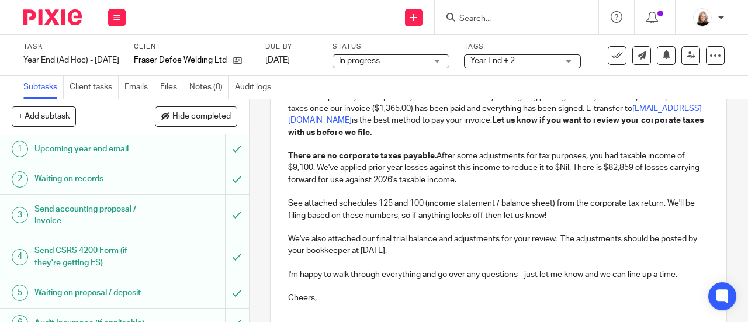
scroll to position [206, 0]
click at [558, 184] on p "There are no corporate taxes payable. After some adjustments for tax purposes, …" at bounding box center [498, 167] width 421 height 36
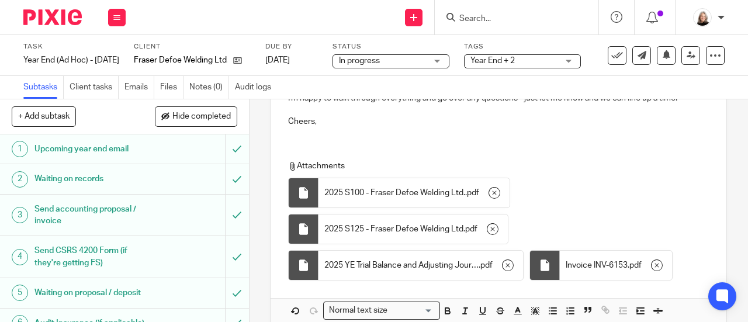
scroll to position [440, 0]
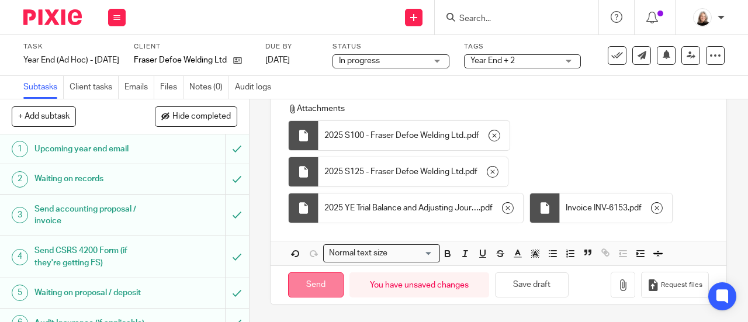
click at [313, 287] on input "Send" at bounding box center [316, 284] width 56 height 25
type input "Sent"
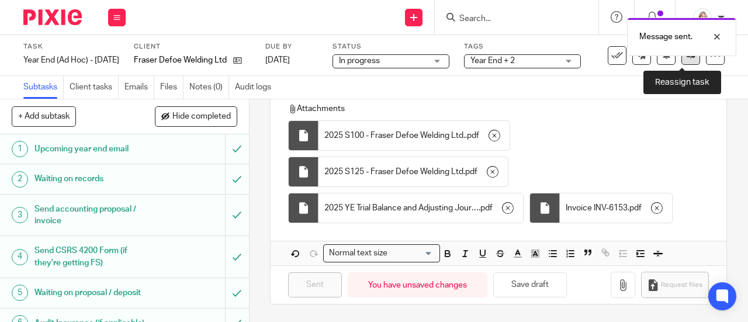
click at [687, 57] on icon at bounding box center [691, 55] width 9 height 9
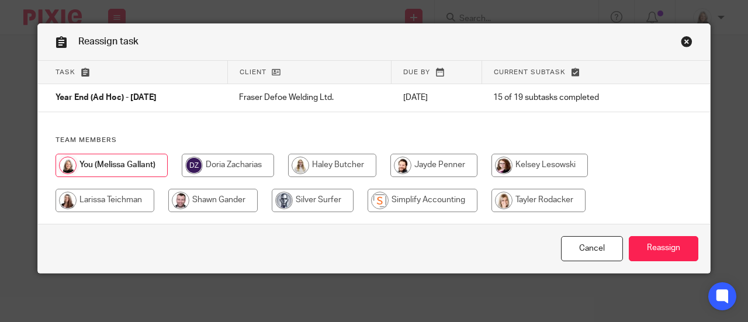
click at [451, 192] on input "radio" at bounding box center [423, 200] width 110 height 23
radio input "true"
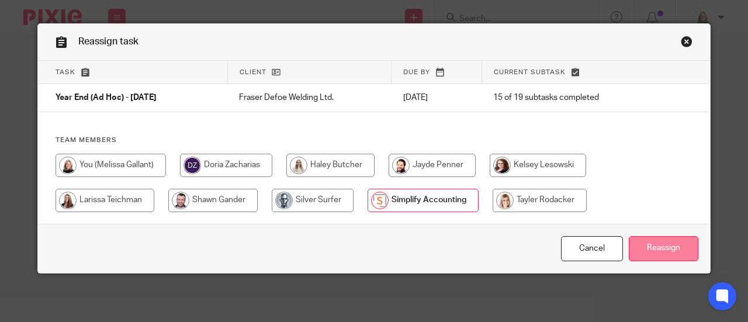
click at [668, 247] on input "Reassign" at bounding box center [664, 248] width 70 height 25
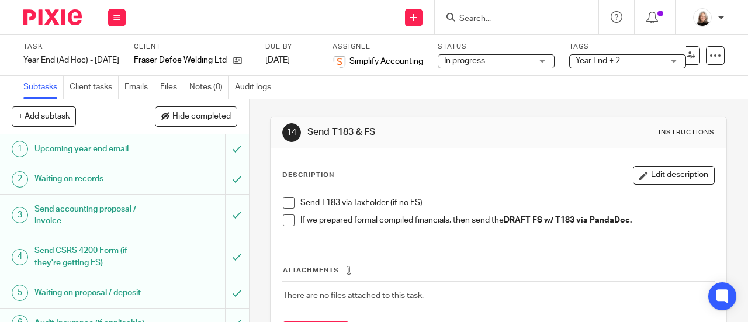
click at [43, 13] on img at bounding box center [52, 17] width 58 height 16
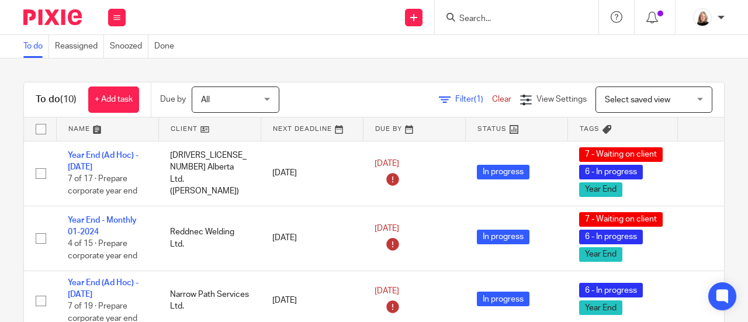
click at [506, 16] on input "Search" at bounding box center [510, 19] width 105 height 11
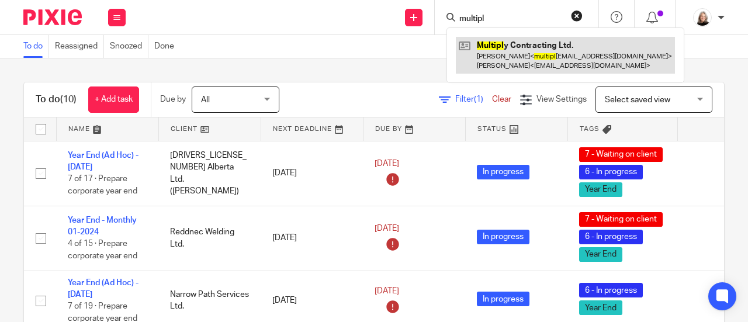
type input "multipl"
click at [574, 54] on link at bounding box center [565, 55] width 219 height 36
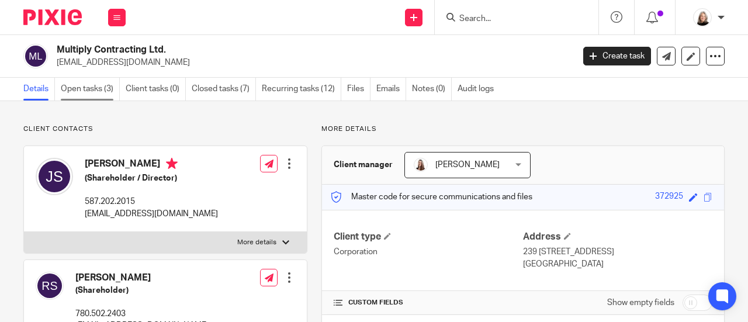
click at [90, 90] on link "Open tasks (3)" at bounding box center [90, 89] width 59 height 23
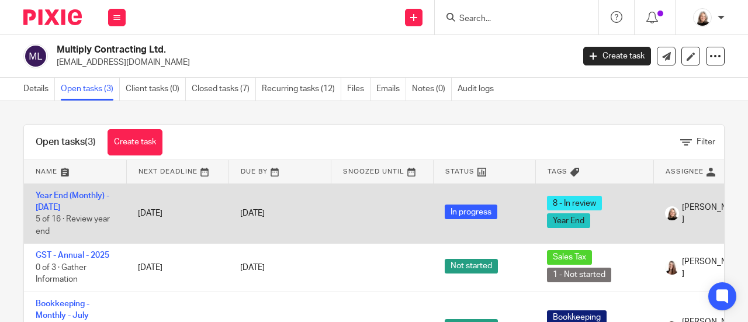
scroll to position [2, 0]
click at [50, 202] on link "Year End (Monthly) - [DATE]" at bounding box center [73, 202] width 74 height 20
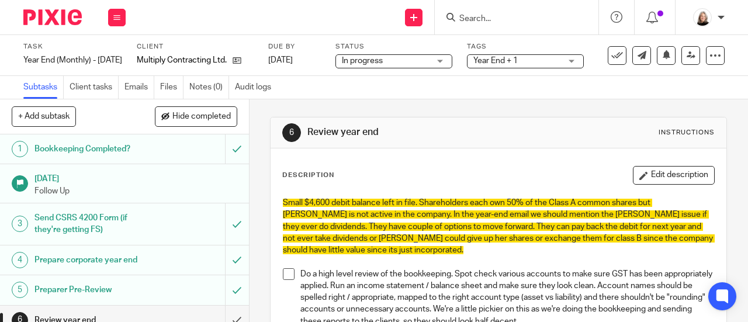
click at [436, 264] on p at bounding box center [498, 262] width 431 height 12
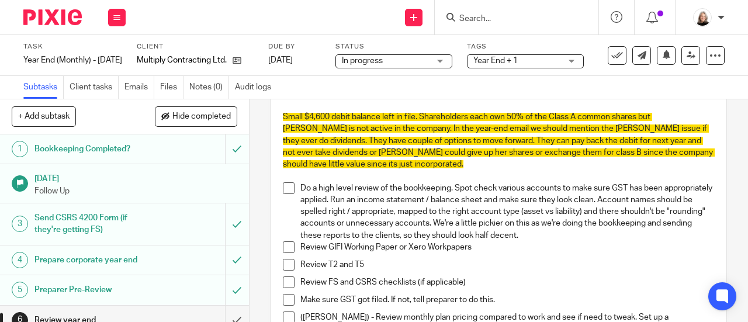
scroll to position [117, 0]
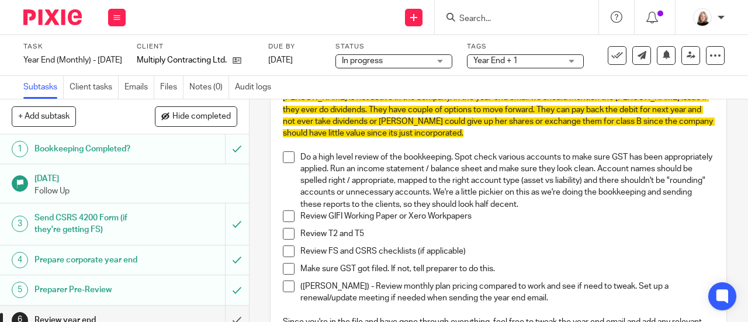
click at [284, 155] on span at bounding box center [289, 157] width 12 height 12
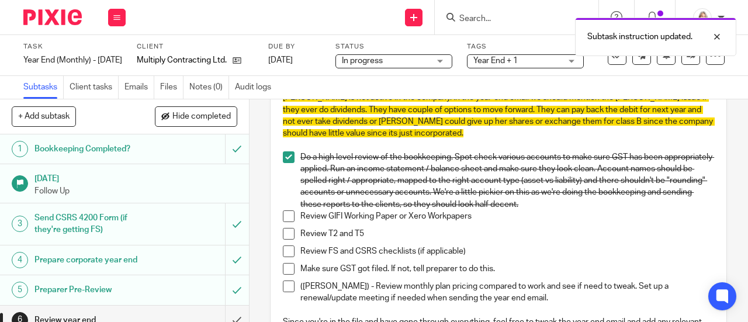
click at [285, 220] on span at bounding box center [289, 216] width 12 height 12
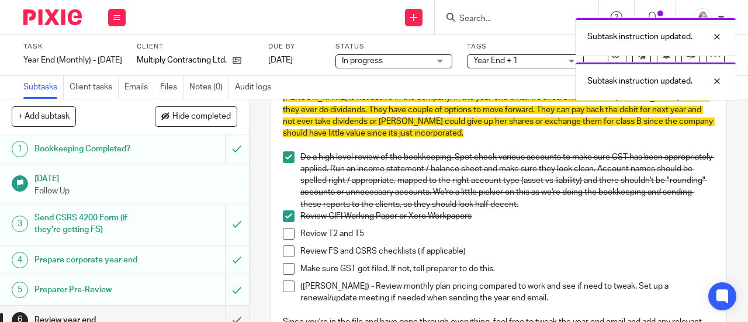
click at [284, 235] on span at bounding box center [289, 234] width 12 height 12
click at [283, 252] on span at bounding box center [289, 252] width 12 height 12
click at [283, 270] on span at bounding box center [289, 269] width 12 height 12
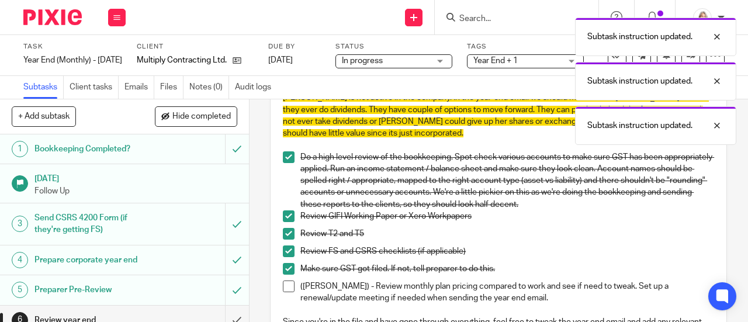
click at [283, 290] on span at bounding box center [289, 287] width 12 height 12
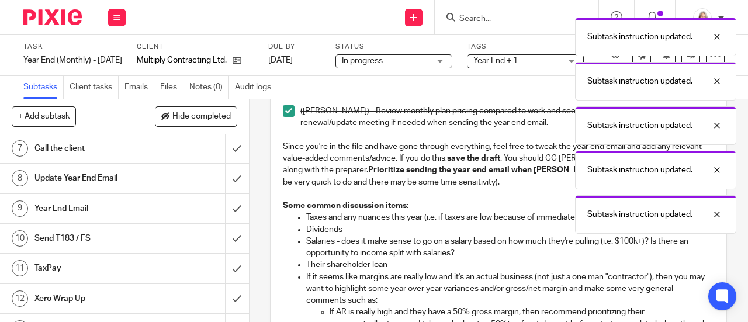
scroll to position [175, 0]
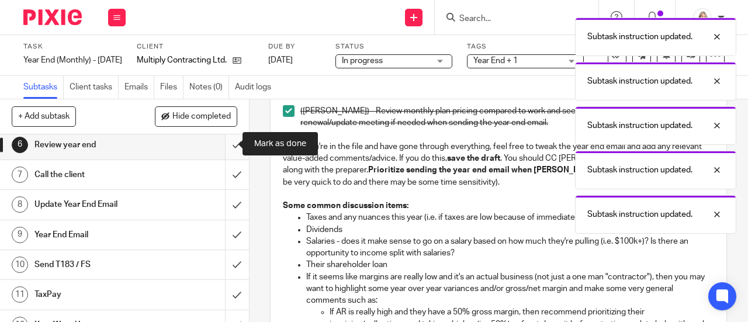
click at [228, 146] on input "submit" at bounding box center [124, 144] width 249 height 29
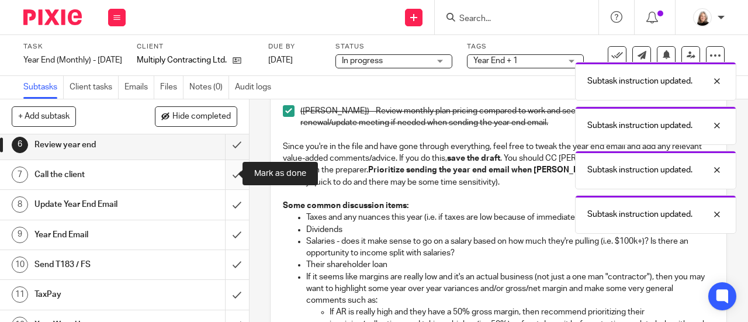
click at [225, 175] on input "submit" at bounding box center [124, 174] width 249 height 29
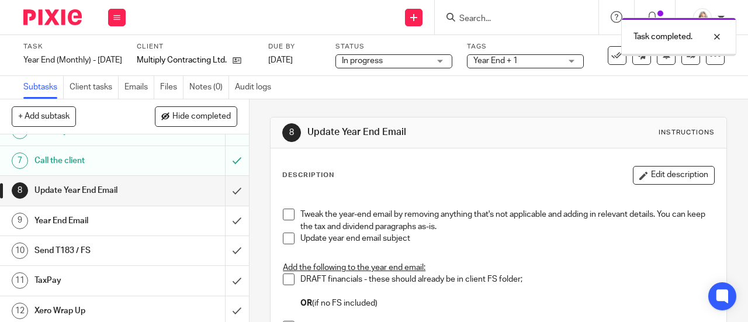
scroll to position [234, 0]
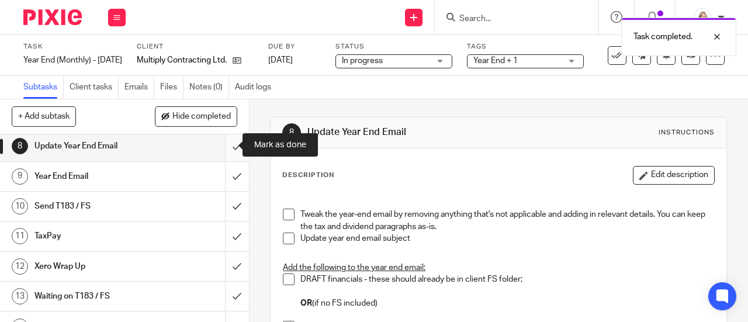
click at [221, 148] on input "submit" at bounding box center [124, 146] width 249 height 29
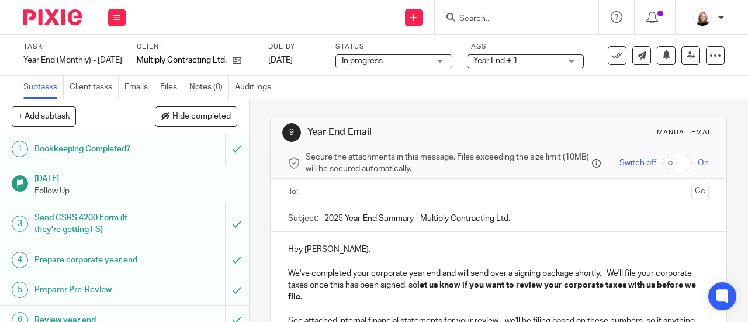
click at [347, 198] on input "text" at bounding box center [498, 191] width 377 height 13
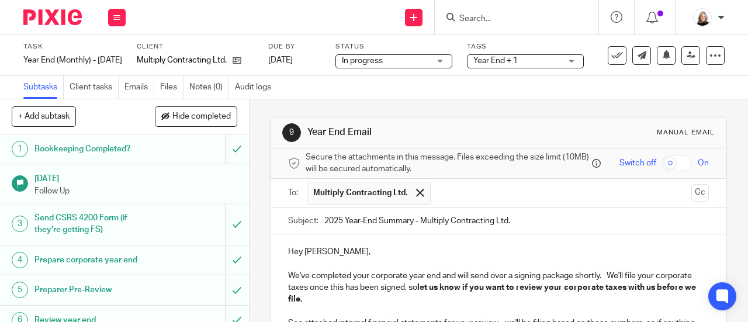
click at [440, 201] on input "text" at bounding box center [562, 193] width 251 height 23
click at [534, 201] on input "text" at bounding box center [610, 193] width 153 height 23
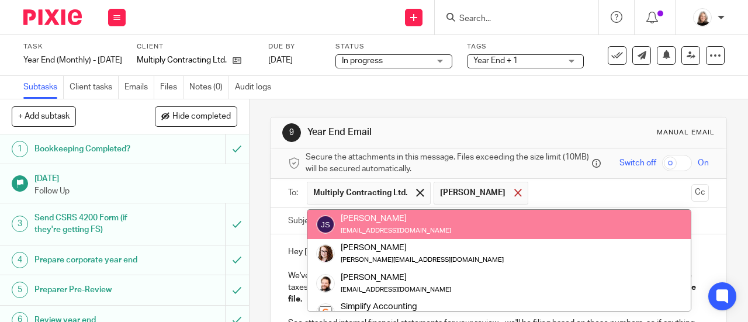
click at [514, 196] on span at bounding box center [518, 193] width 8 height 8
click at [474, 195] on input "text" at bounding box center [562, 193] width 251 height 23
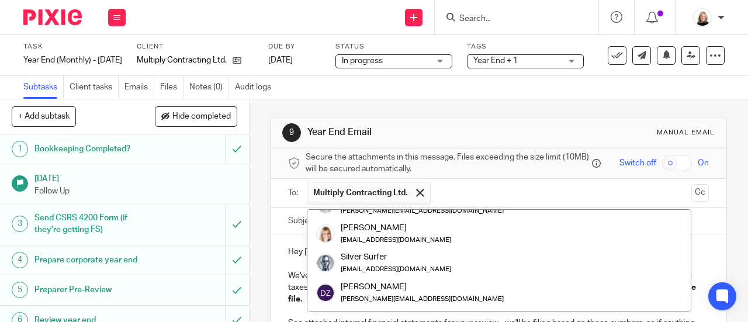
scroll to position [175, 0]
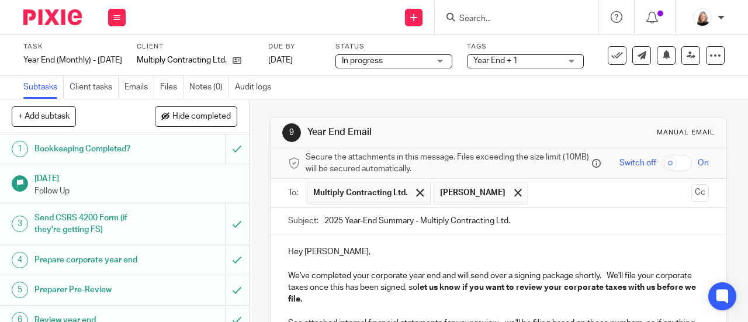
click at [564, 187] on input "text" at bounding box center [610, 193] width 153 height 23
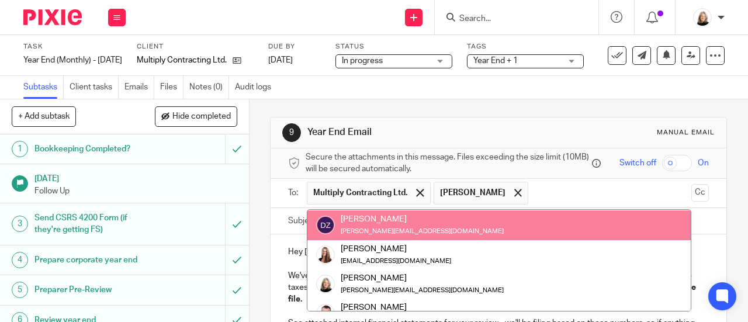
scroll to position [222, 0]
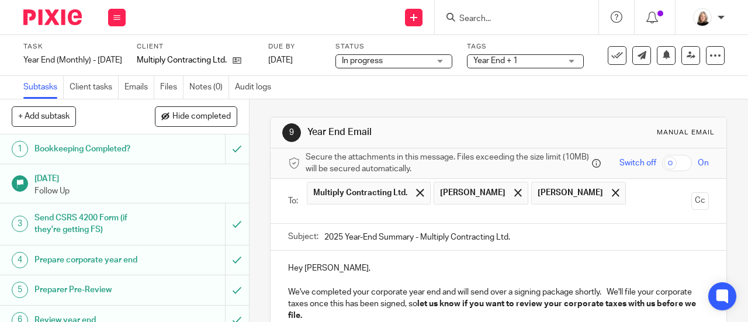
click at [570, 217] on input "text" at bounding box center [498, 214] width 377 height 13
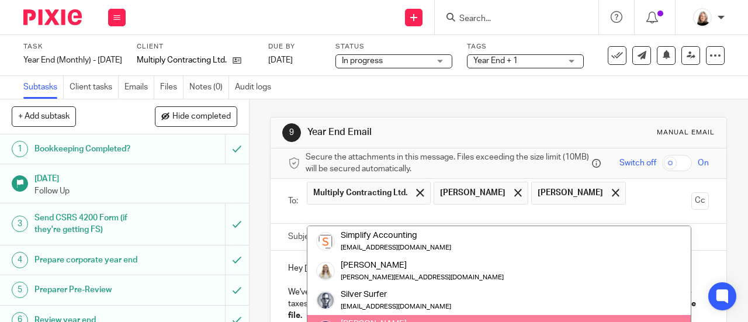
scroll to position [58, 0]
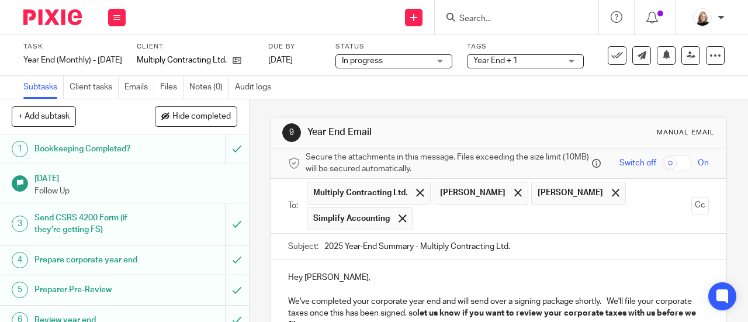
click at [518, 227] on input "text" at bounding box center [553, 219] width 268 height 23
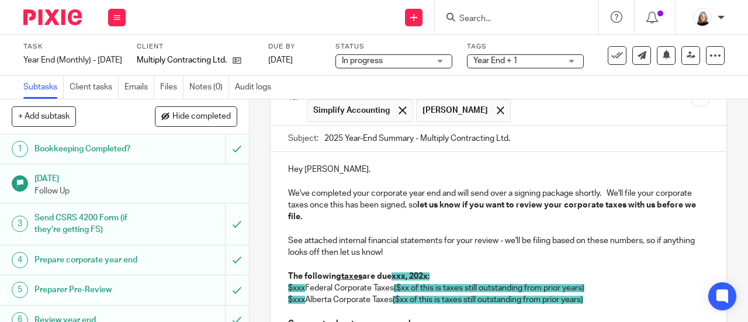
scroll to position [117, 0]
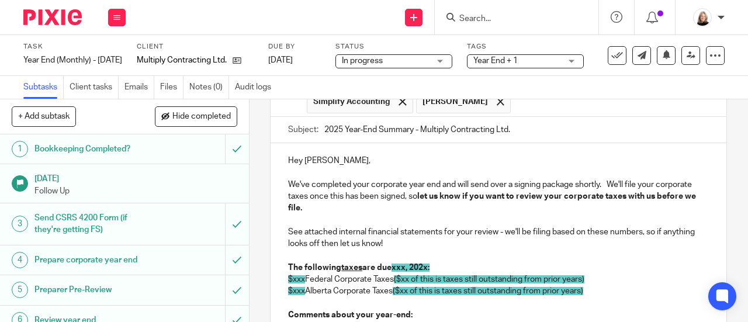
click at [455, 215] on p "We've completed your corporate year end and will send over a signing package sh…" at bounding box center [498, 197] width 421 height 36
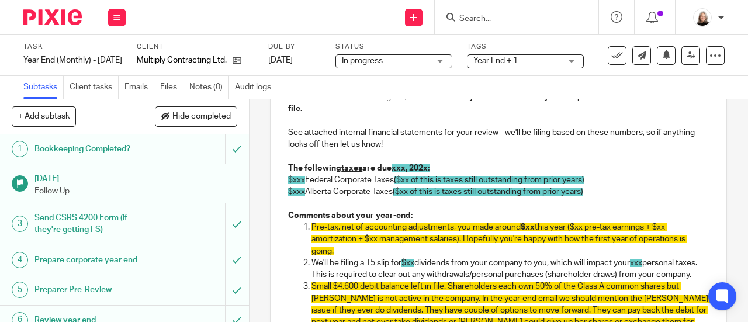
scroll to position [234, 0]
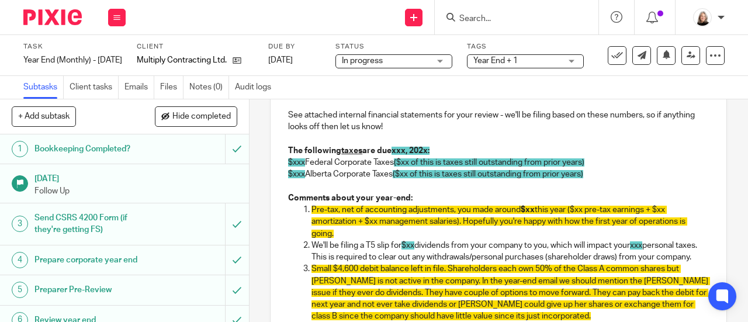
click at [395, 154] on span "xxx, 202x:" at bounding box center [411, 151] width 38 height 8
drag, startPoint x: 392, startPoint y: 154, endPoint x: 427, endPoint y: 155, distance: 34.5
click at [427, 155] on span "xxx, 202x:" at bounding box center [411, 151] width 38 height 8
click at [468, 187] on p at bounding box center [498, 187] width 421 height 12
drag, startPoint x: 395, startPoint y: 166, endPoint x: 593, endPoint y: 166, distance: 198.2
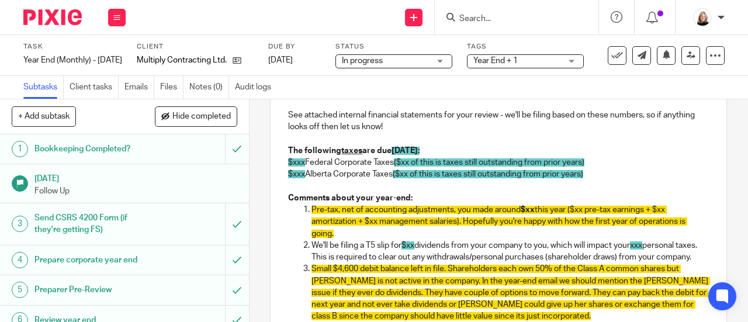
click at [593, 166] on p "$xxx Federal Corporate Taxes ($xx of this is taxes still outstanding from prior…" at bounding box center [498, 163] width 421 height 12
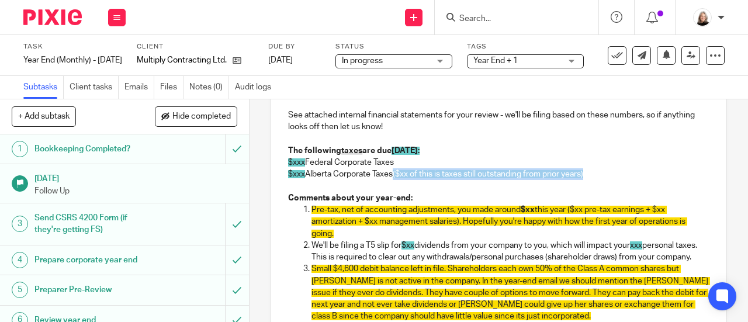
drag, startPoint x: 599, startPoint y: 176, endPoint x: 398, endPoint y: 183, distance: 201.2
click at [398, 180] on p "$xxx Alberta Corporate Taxes ($xx of this is taxes still outstanding from prior…" at bounding box center [498, 174] width 421 height 12
click at [433, 237] on p "Pre-tax, net of accounting adjustments, you made around $xx this year ($xx pre-…" at bounding box center [511, 222] width 398 height 36
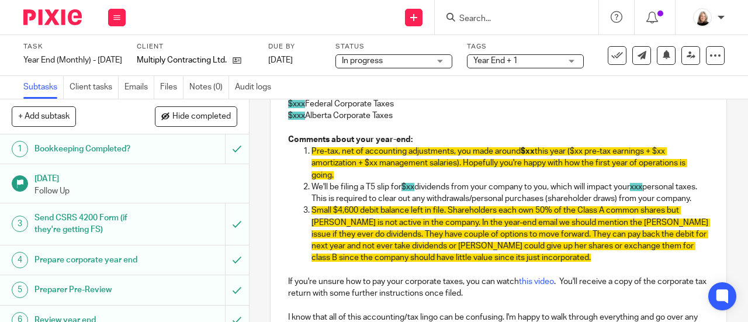
click at [371, 205] on p "We'll be filing a T5 slip for $xx dividends from your company to you, which wil…" at bounding box center [511, 193] width 398 height 24
drag, startPoint x: 351, startPoint y: 213, endPoint x: 308, endPoint y: 192, distance: 48.1
click at [312, 192] on li "We'll be filing a T5 slip for $xx dividends from your company to you, which wil…" at bounding box center [511, 193] width 398 height 24
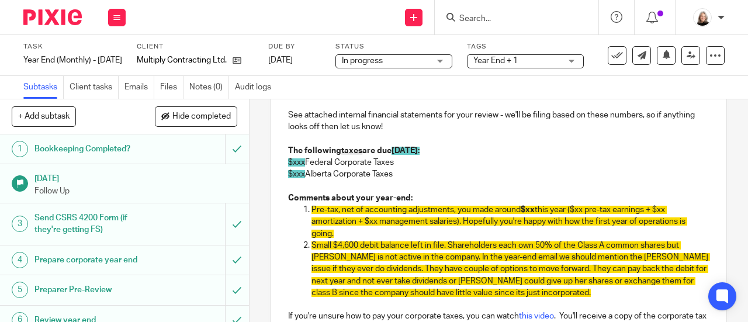
scroll to position [175, 0]
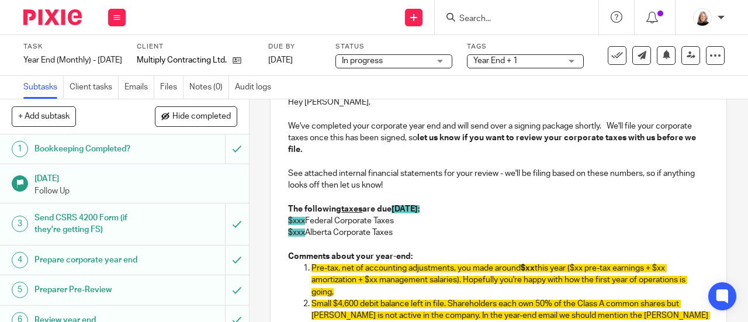
click at [535, 274] on span "this year ($xx pre-tax earnings + $xx amortization + $xx management salaries). …" at bounding box center [500, 280] width 376 height 32
click at [599, 272] on span "this year ($xx pre-tax earnings + $xx amortization + $xx management salaries). …" at bounding box center [500, 280] width 376 height 32
click at [322, 282] on span "this year ($24,348 pre-tax earnings + $xx amortization + $xx management salarie…" at bounding box center [506, 280] width 388 height 32
click at [405, 283] on span "this year ($24,348 pre-tax earnings + $2,600 amortization + $xx management sala…" at bounding box center [509, 280] width 395 height 32
drag, startPoint x: 389, startPoint y: 295, endPoint x: 305, endPoint y: 270, distance: 87.7
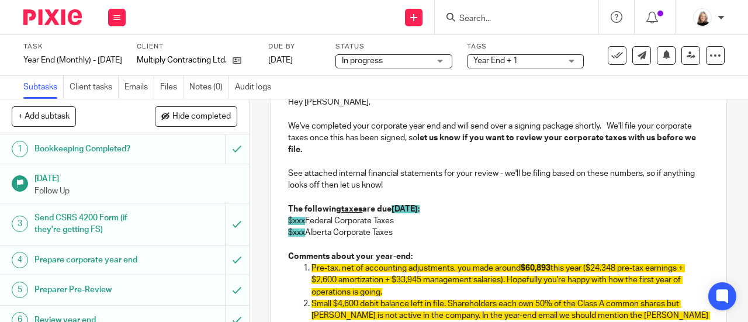
click at [312, 270] on li "Pre-tax, net of accounting adjustments, you made around $60,893 this year ($24,…" at bounding box center [511, 281] width 398 height 36
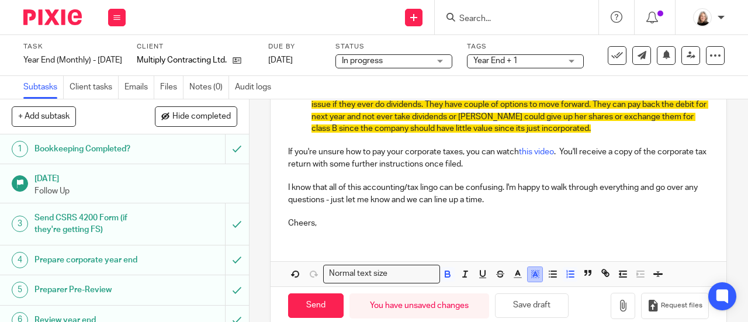
scroll to position [409, 0]
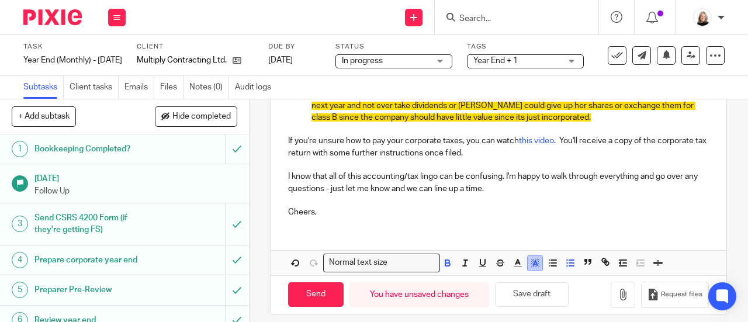
click at [534, 264] on line "button" at bounding box center [535, 264] width 3 height 0
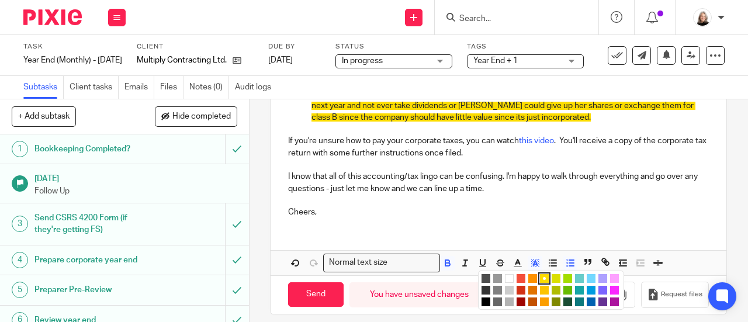
click at [506, 281] on li "color:#FFFFFF" at bounding box center [509, 278] width 9 height 9
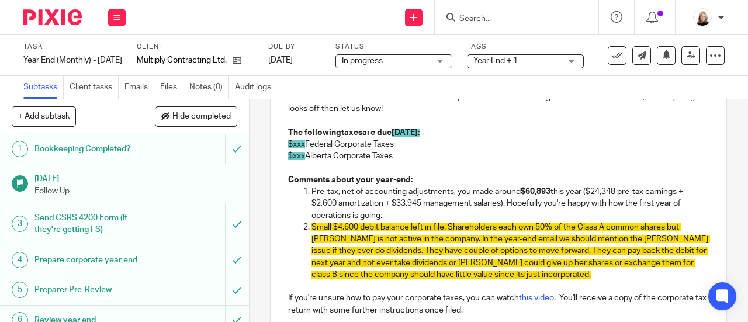
scroll to position [234, 0]
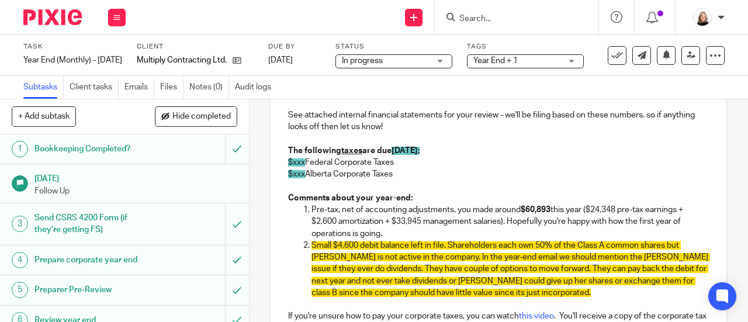
click at [299, 161] on span "$xxx" at bounding box center [296, 162] width 17 height 8
drag, startPoint x: 419, startPoint y: 177, endPoint x: 314, endPoint y: 153, distance: 107.9
click at [314, 153] on div "Hey [PERSON_NAME], We've completed your corporate year end and will send over a…" at bounding box center [499, 214] width 456 height 376
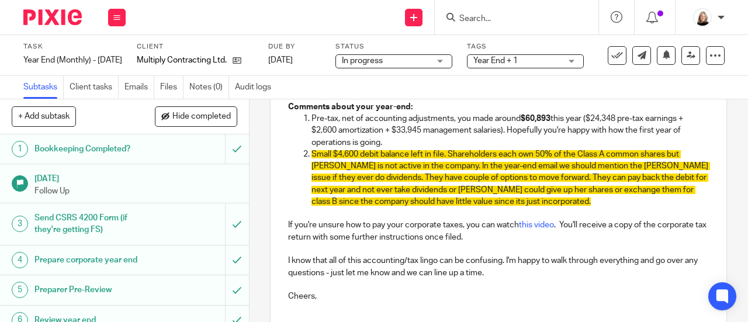
scroll to position [420, 0]
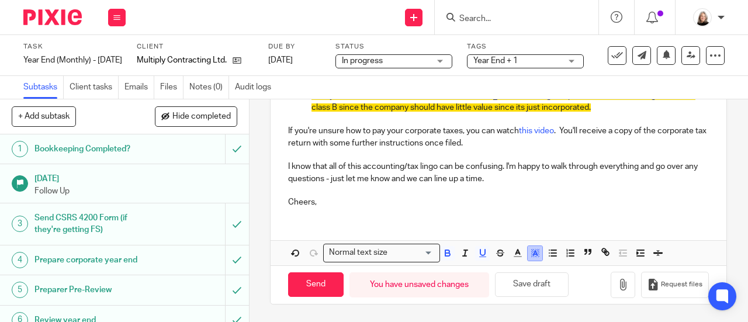
click at [531, 248] on icon "button" at bounding box center [535, 253] width 11 height 11
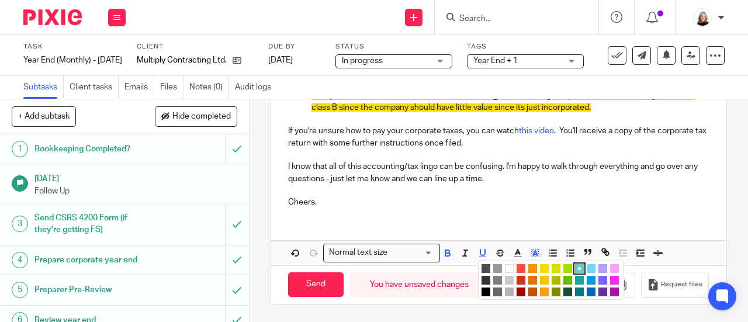
click at [505, 271] on li "color:#FFFFFF" at bounding box center [509, 268] width 9 height 9
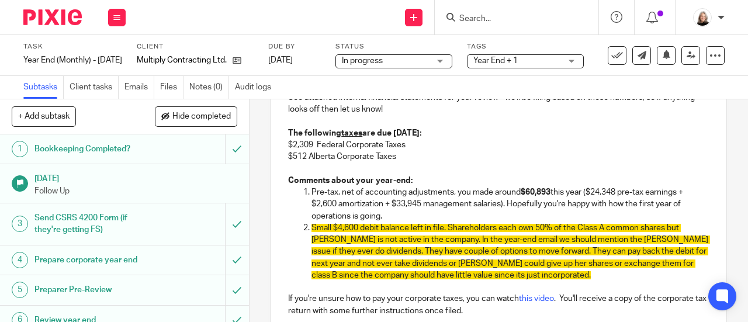
scroll to position [245, 0]
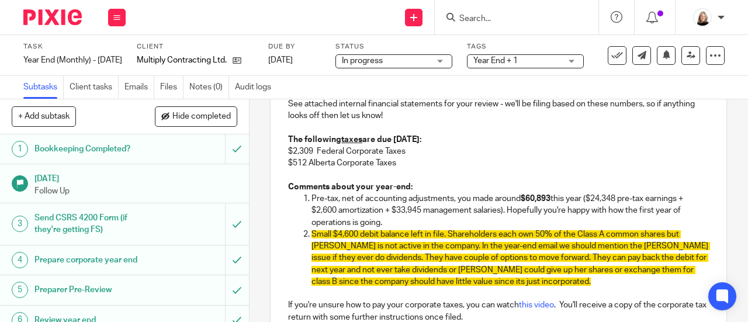
click at [547, 237] on span "Small $4,600 debit balance left in file. Shareholders each own 50% of the Class…" at bounding box center [511, 258] width 399 height 56
click at [544, 218] on p "Pre-tax, net of accounting adjustments, you made around $60,893 this year ($24,…" at bounding box center [511, 211] width 398 height 36
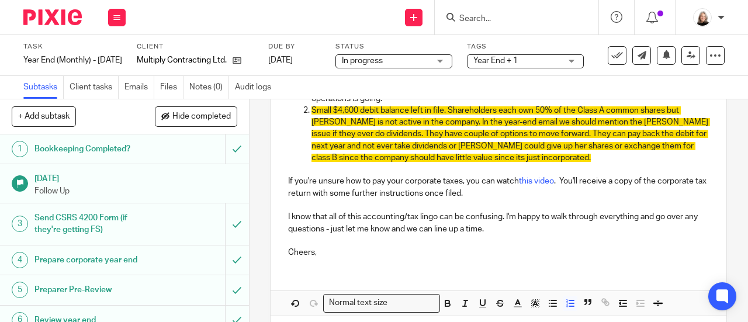
scroll to position [420, 0]
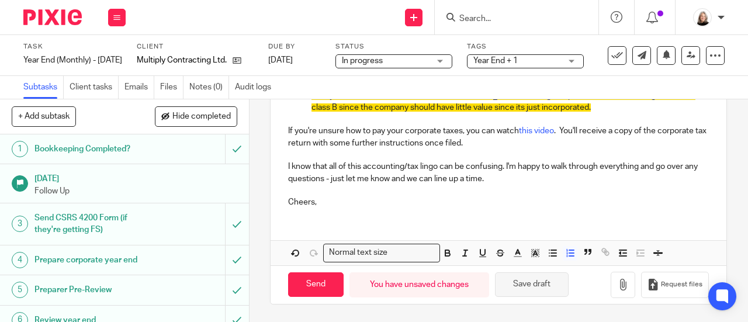
click at [557, 291] on button "Save draft" at bounding box center [532, 284] width 74 height 25
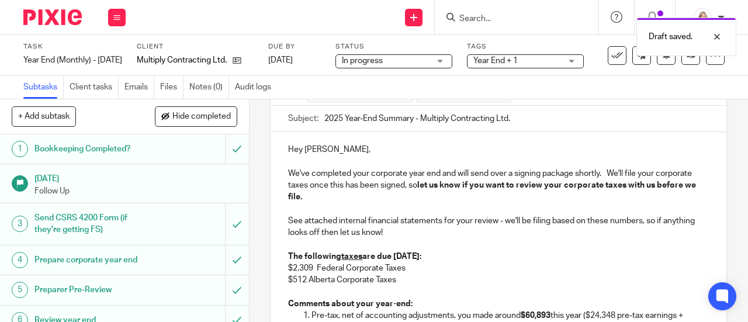
scroll to position [11, 0]
